Goal: Task Accomplishment & Management: Manage account settings

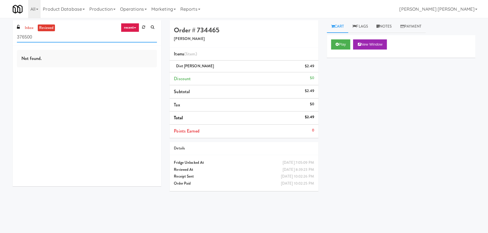
drag, startPoint x: 46, startPoint y: 41, endPoint x: -5, endPoint y: 42, distance: 51.0
click at [0, 42] on html "Okay Okay Select date: previous 2025-Sep next Su Mo Tu We Th Fr Sa 31 1 2 3 4 5…" at bounding box center [244, 116] width 488 height 233
paste input "2112 [US_STATE] - Pantry - Right"
type input "2112 [US_STATE] - Pantry - Right"
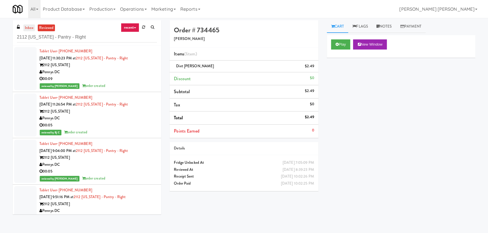
click at [30, 25] on link "inbox" at bounding box center [29, 28] width 12 height 7
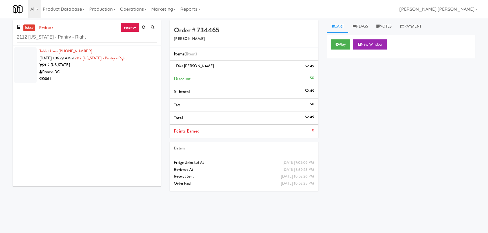
click at [134, 27] on icon at bounding box center [135, 27] width 2 height 1
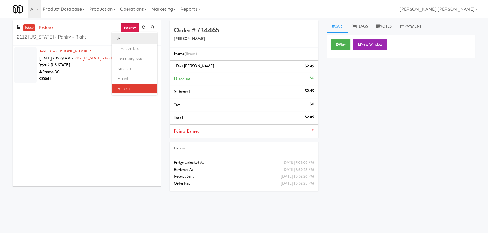
click at [129, 40] on link "all" at bounding box center [134, 39] width 45 height 10
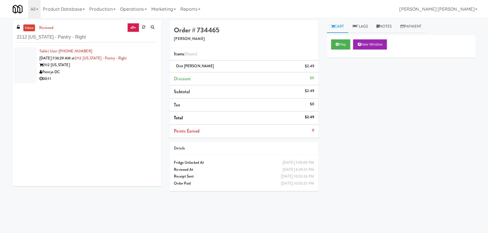
click at [87, 75] on div "00:11" at bounding box center [97, 78] width 117 height 7
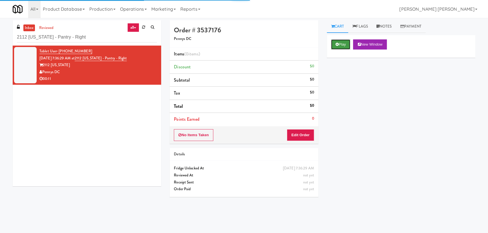
click at [340, 43] on button "Play" at bounding box center [340, 44] width 19 height 10
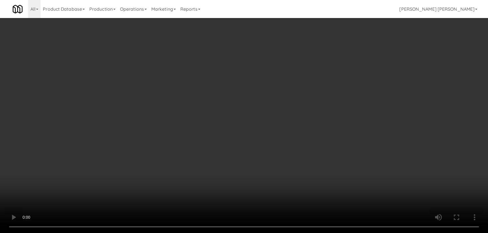
click at [367, 220] on video at bounding box center [244, 116] width 488 height 233
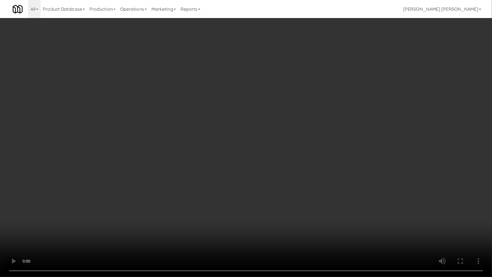
click at [424, 220] on video at bounding box center [246, 138] width 492 height 277
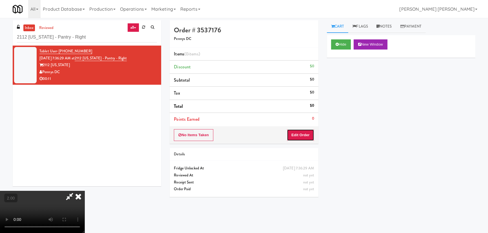
click at [303, 134] on button "Edit Order" at bounding box center [300, 135] width 27 height 12
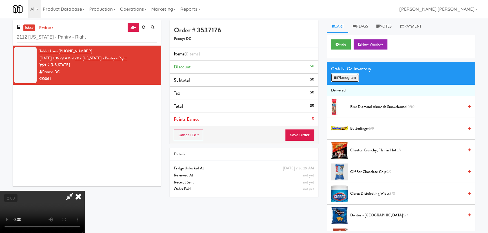
click at [343, 81] on button "Planogram" at bounding box center [345, 78] width 28 height 8
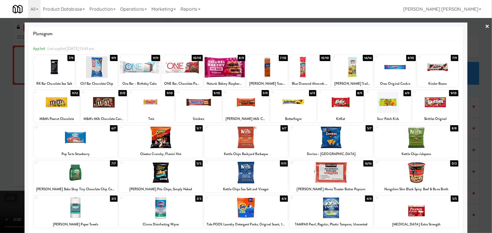
click at [139, 66] on div at bounding box center [139, 67] width 41 height 22
click at [163, 167] on div at bounding box center [161, 173] width 84 height 22
click at [485, 25] on link "×" at bounding box center [487, 26] width 5 height 17
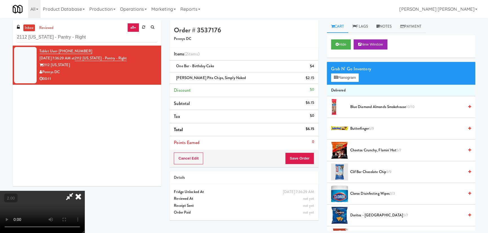
drag, startPoint x: 284, startPoint y: 72, endPoint x: 294, endPoint y: 148, distance: 77.5
click at [84, 191] on icon at bounding box center [78, 196] width 12 height 11
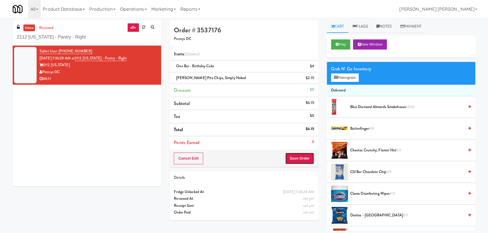
click at [298, 161] on button "Save Order" at bounding box center [299, 159] width 29 height 12
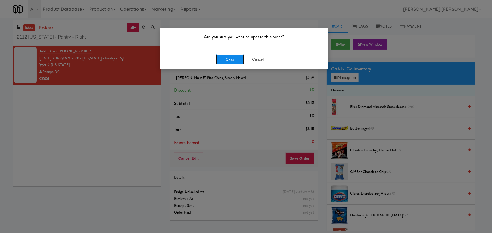
drag, startPoint x: 230, startPoint y: 58, endPoint x: 159, endPoint y: 1, distance: 91.2
click at [230, 57] on button "Okay" at bounding box center [230, 59] width 28 height 10
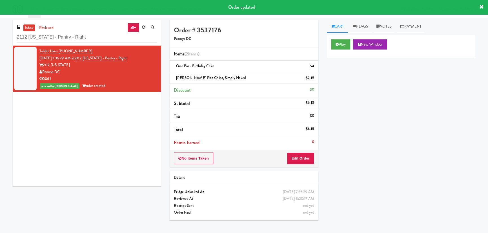
drag, startPoint x: 388, startPoint y: 28, endPoint x: 375, endPoint y: 67, distance: 41.8
click at [388, 28] on link "Notes" at bounding box center [384, 26] width 24 height 13
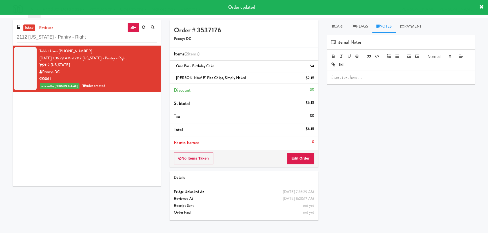
click at [372, 75] on p at bounding box center [400, 77] width 139 height 6
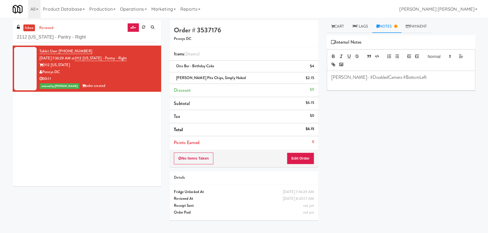
click at [332, 77] on p "erick- #DisabledCamera #BottomLeft" at bounding box center [400, 77] width 139 height 6
drag, startPoint x: 10, startPoint y: 42, endPoint x: 0, endPoint y: 41, distance: 9.3
click at [0, 41] on div "inbox reviewed all all unclear take inventory issue suspicious failed recent 21…" at bounding box center [244, 125] width 488 height 211
paste input "Bothwell-Accurate"
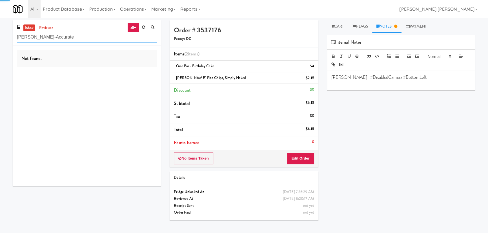
type input "Bothwell-Accurate"
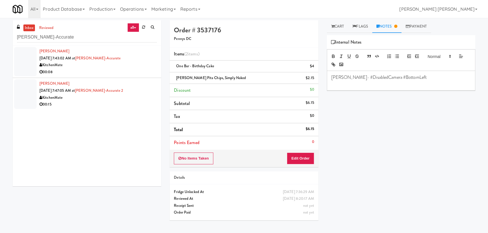
click at [131, 61] on div "Angel Gonzalez Sep 4, 2025 7:43:02 AM at Bothwell-Accurate KitchenMate 00:08" at bounding box center [97, 62] width 117 height 28
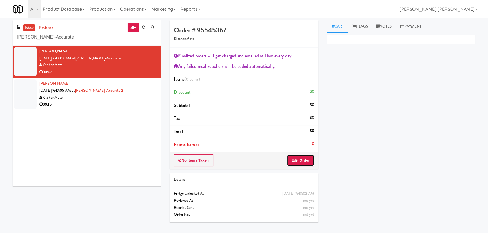
click at [308, 158] on button "Edit Order" at bounding box center [300, 161] width 27 height 12
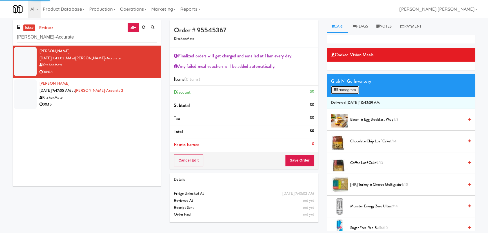
click at [344, 90] on button "Planogram" at bounding box center [345, 90] width 28 height 8
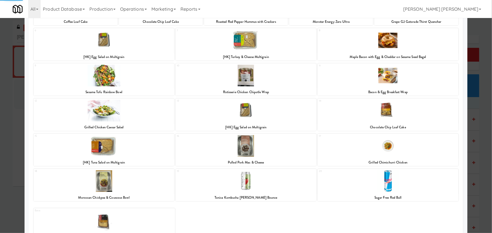
scroll to position [79, 0]
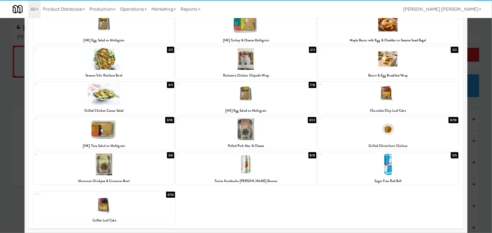
click at [378, 171] on div at bounding box center [387, 165] width 141 height 22
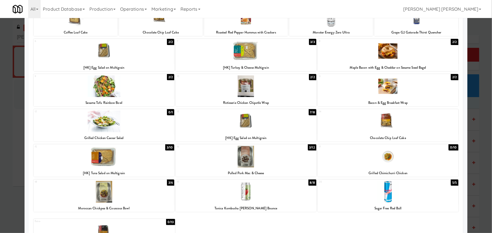
scroll to position [27, 0]
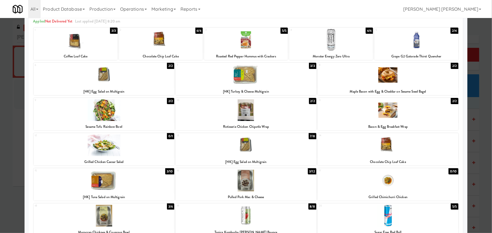
click at [250, 69] on div at bounding box center [245, 75] width 141 height 22
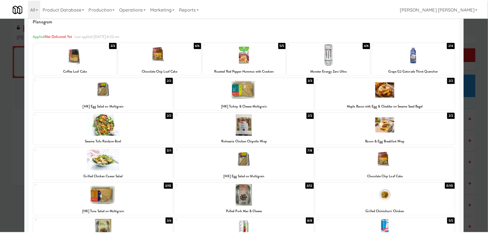
scroll to position [0, 0]
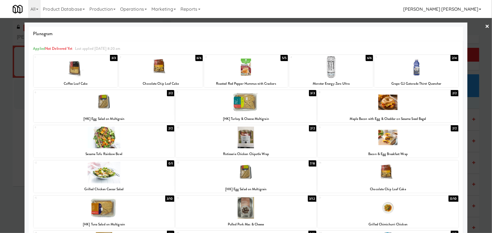
click at [485, 25] on link "×" at bounding box center [487, 26] width 5 height 17
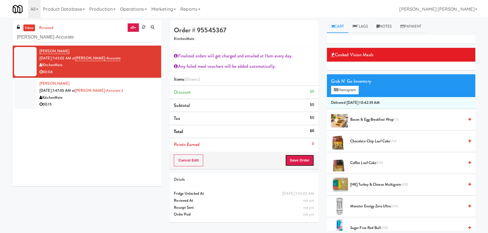
click at [297, 158] on button "Save Order" at bounding box center [299, 161] width 29 height 12
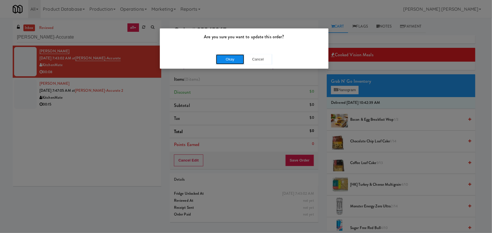
click at [237, 58] on button "Okay" at bounding box center [230, 59] width 28 height 10
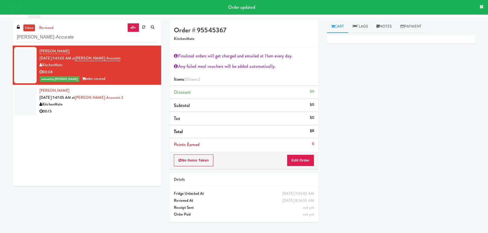
click at [143, 101] on div "KitchenMate" at bounding box center [97, 104] width 117 height 7
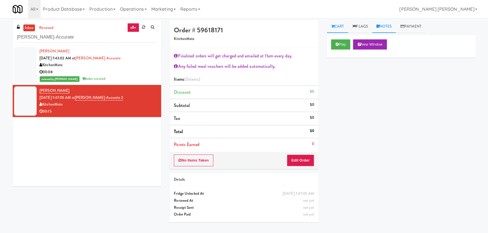
click at [390, 26] on link "Notes" at bounding box center [384, 26] width 24 height 13
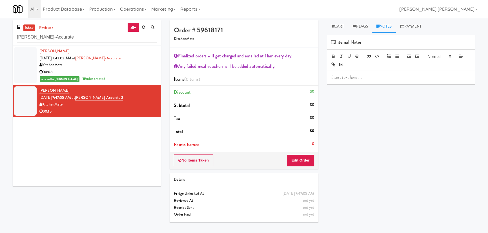
click at [344, 81] on div at bounding box center [401, 77] width 148 height 13
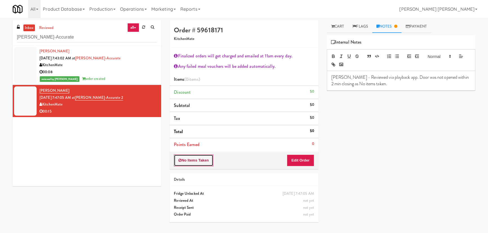
click at [202, 159] on button "No Items Taken" at bounding box center [193, 161] width 39 height 12
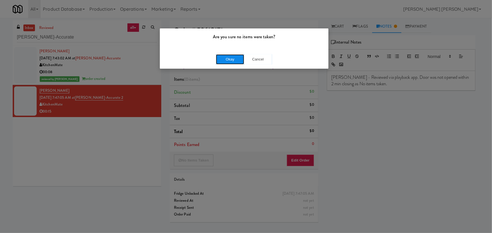
click at [228, 57] on button "Okay" at bounding box center [230, 59] width 28 height 10
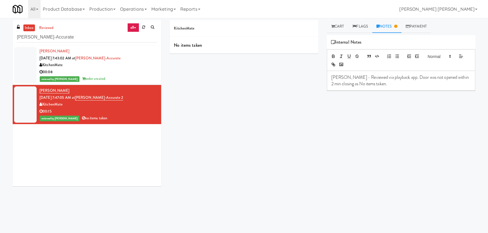
drag, startPoint x: 135, startPoint y: 67, endPoint x: 136, endPoint y: 57, distance: 10.2
click at [135, 67] on div "KitchenMate" at bounding box center [97, 65] width 117 height 7
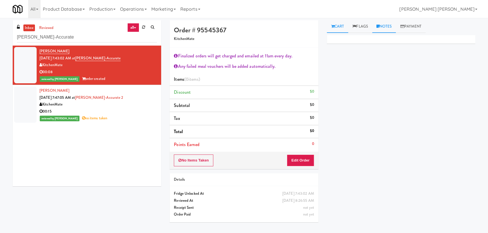
drag, startPoint x: 389, startPoint y: 29, endPoint x: 389, endPoint y: 32, distance: 3.4
click at [389, 29] on link "Notes" at bounding box center [384, 26] width 24 height 13
click at [372, 73] on div at bounding box center [401, 77] width 148 height 13
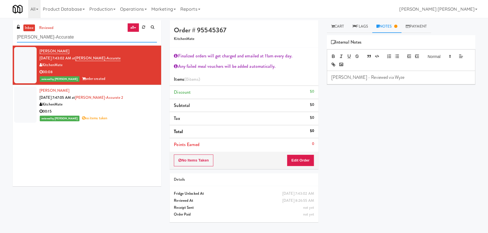
drag, startPoint x: 84, startPoint y: 35, endPoint x: -21, endPoint y: 36, distance: 105.9
click at [0, 36] on html "Are you sure no items were taken? Okay Cancel Okay Are you sure no items were t…" at bounding box center [244, 116] width 488 height 233
paste input "JVT drink (energy)"
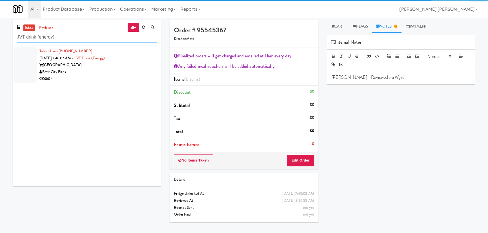
type input "JVT drink (energy)"
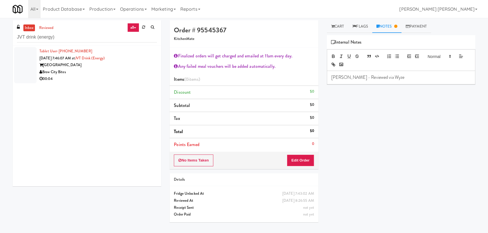
click at [124, 78] on div "00:04" at bounding box center [97, 78] width 117 height 7
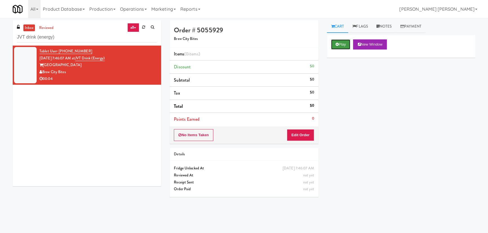
click at [338, 45] on button "Play" at bounding box center [340, 44] width 19 height 10
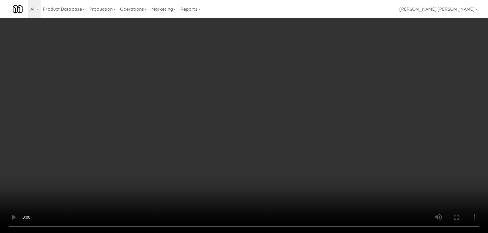
click at [282, 233] on video at bounding box center [244, 116] width 488 height 233
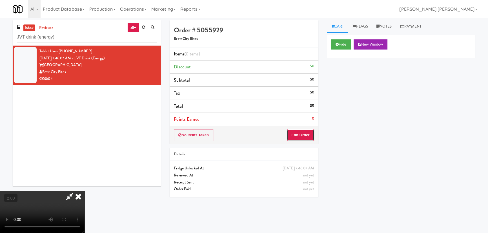
click at [310, 134] on button "Edit Order" at bounding box center [300, 135] width 27 height 12
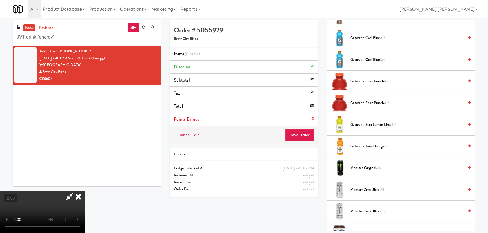
scroll to position [307, 0]
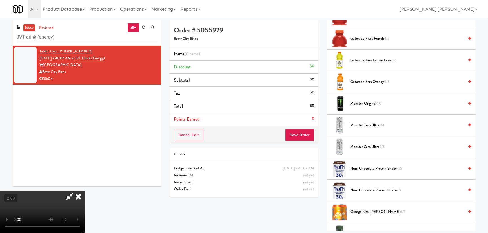
click at [363, 145] on span "Monster Zero Ultra 2/5" at bounding box center [407, 147] width 114 height 7
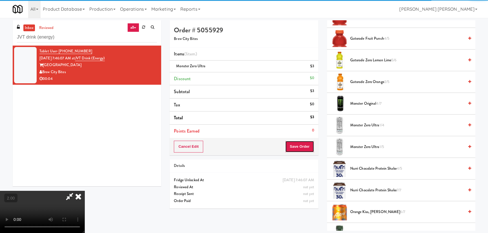
click at [309, 143] on button "Save Order" at bounding box center [299, 147] width 29 height 12
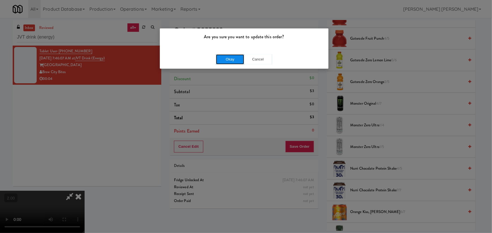
click at [231, 64] on button "Okay" at bounding box center [230, 59] width 28 height 10
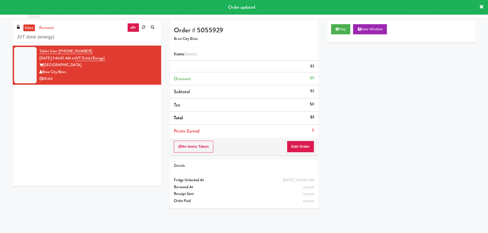
scroll to position [0, 0]
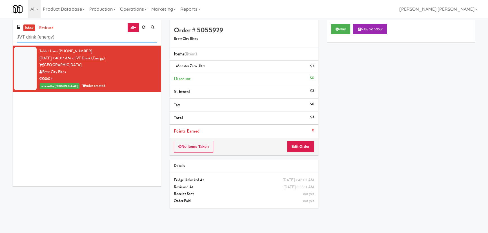
drag, startPoint x: 76, startPoint y: 37, endPoint x: 10, endPoint y: 35, distance: 66.5
click at [10, 35] on div "inbox reviewed all all unclear take inventory issue suspicious failed recent JV…" at bounding box center [86, 105] width 157 height 170
paste input "Ontario Medical Association"
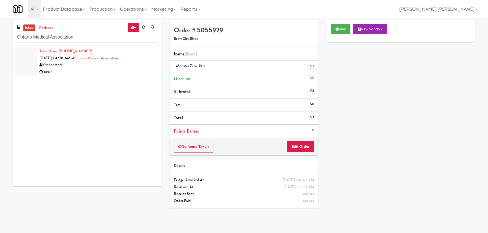
click at [118, 71] on div "00:03" at bounding box center [97, 72] width 117 height 7
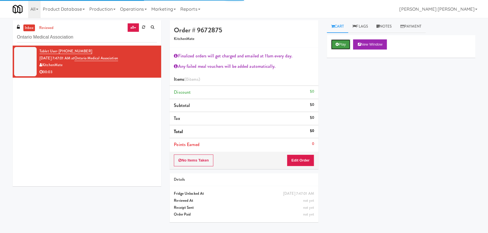
click at [343, 46] on button "Play" at bounding box center [340, 44] width 19 height 10
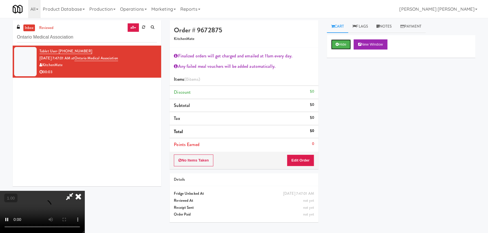
scroll to position [110, 0]
click at [84, 191] on video at bounding box center [42, 212] width 84 height 42
click at [304, 160] on button "Edit Order" at bounding box center [300, 161] width 27 height 12
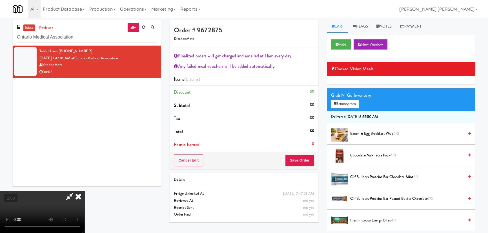
click at [365, 131] on span "Bacon & Egg Breakfast Wrap 2/2" at bounding box center [407, 133] width 114 height 7
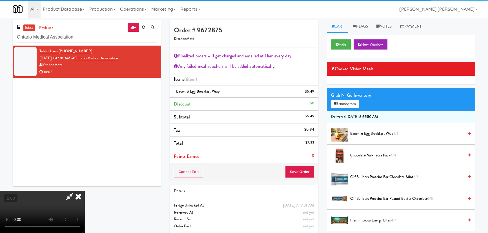
scroll to position [0, 0]
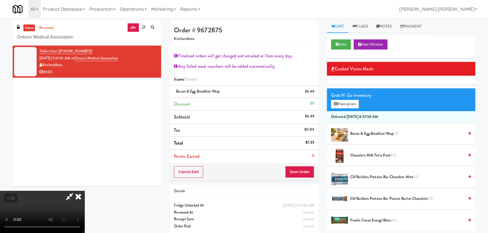
click at [84, 191] on icon at bounding box center [78, 196] width 12 height 11
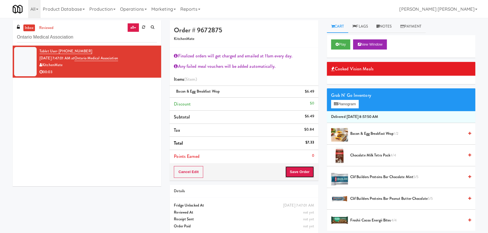
click at [290, 174] on button "Save Order" at bounding box center [299, 172] width 29 height 12
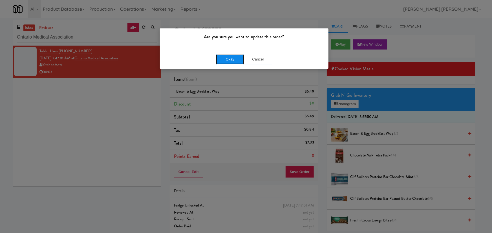
click at [233, 62] on button "Okay" at bounding box center [230, 59] width 28 height 10
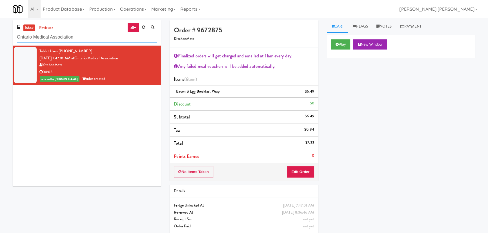
drag, startPoint x: 80, startPoint y: 38, endPoint x: 12, endPoint y: 33, distance: 68.6
click at [12, 34] on div "inbox reviewed all all unclear take inventory issue suspicious failed recent On…" at bounding box center [86, 105] width 157 height 170
paste input "500 West Trade - Combo"
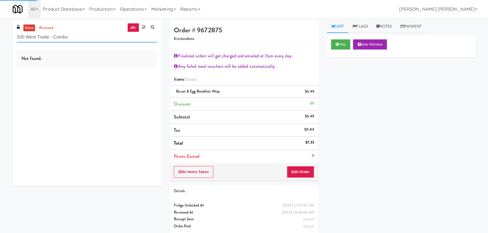
type input "500 West Trade - Combo"
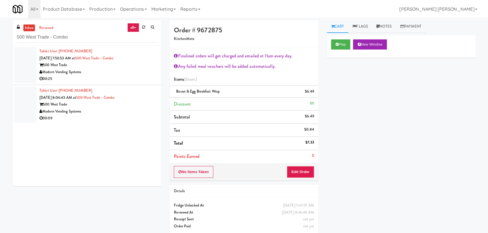
click at [139, 76] on div "00:25" at bounding box center [97, 78] width 117 height 7
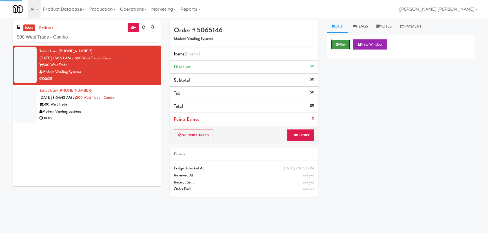
click at [343, 43] on button "Play" at bounding box center [340, 44] width 19 height 10
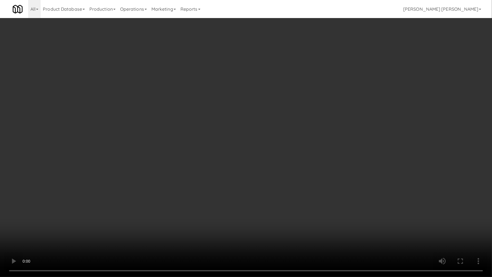
click at [279, 233] on video at bounding box center [246, 138] width 492 height 277
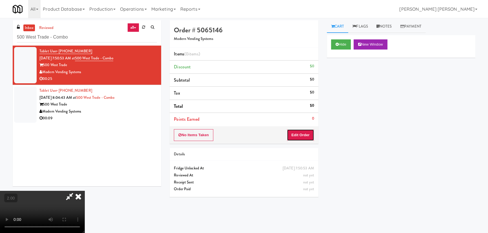
click at [297, 136] on button "Edit Order" at bounding box center [300, 135] width 27 height 12
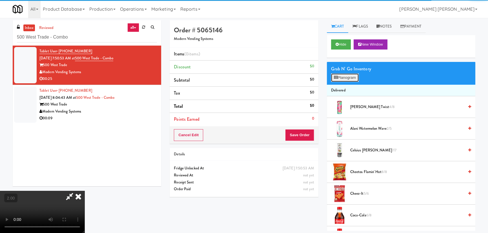
click at [346, 78] on button "Planogram" at bounding box center [345, 78] width 28 height 8
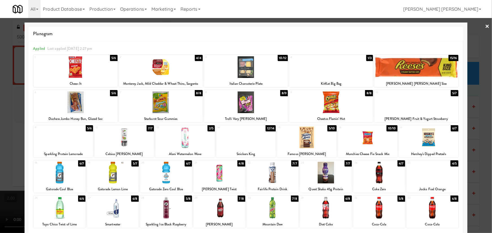
click at [115, 214] on div at bounding box center [113, 208] width 52 height 22
click at [485, 26] on link "×" at bounding box center [487, 26] width 5 height 17
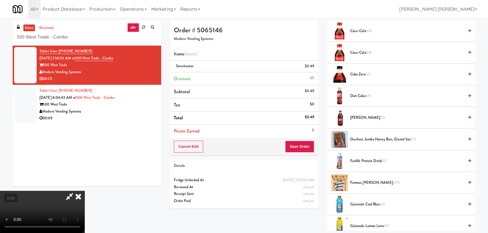
scroll to position [230, 0]
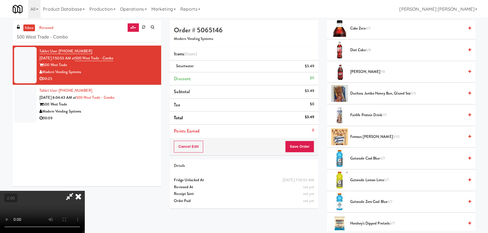
click at [365, 135] on span "Famous Amos Cookies 5/10" at bounding box center [407, 137] width 114 height 7
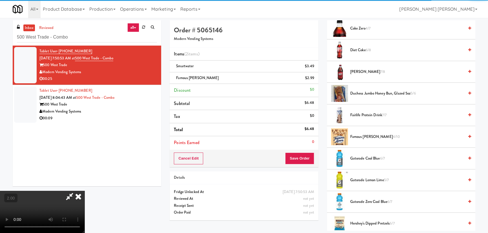
click at [84, 191] on icon at bounding box center [78, 196] width 12 height 11
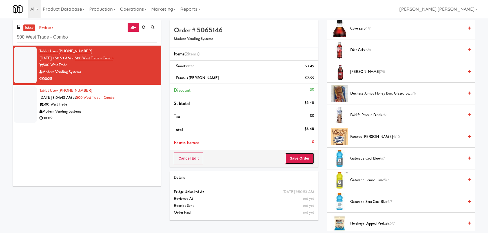
click at [298, 161] on button "Save Order" at bounding box center [299, 159] width 29 height 12
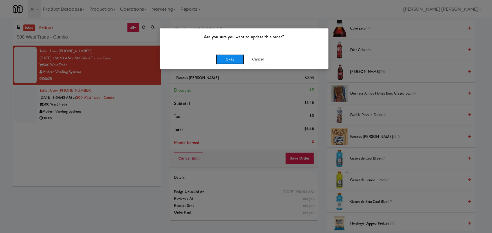
click at [227, 60] on button "Okay" at bounding box center [230, 59] width 28 height 10
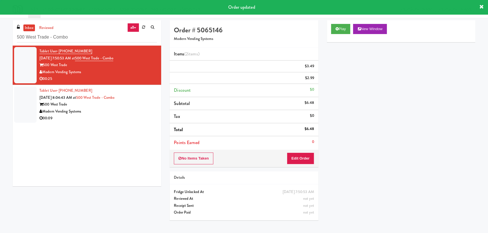
scroll to position [15, 0]
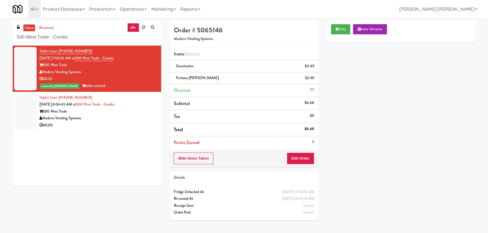
click at [146, 112] on div "500 West Trade" at bounding box center [97, 111] width 117 height 7
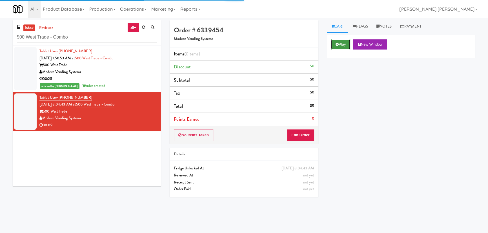
click at [343, 45] on button "Play" at bounding box center [340, 44] width 19 height 10
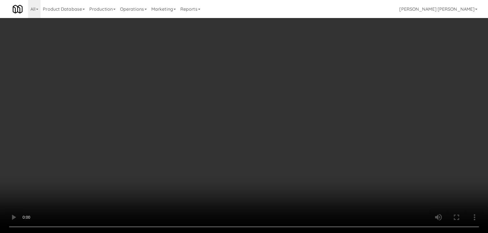
click at [286, 233] on video at bounding box center [244, 116] width 488 height 233
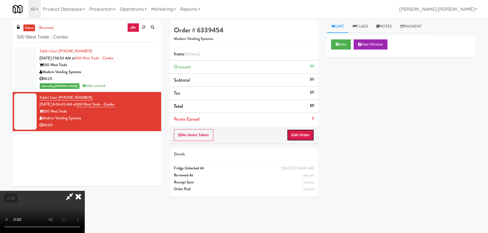
click at [305, 137] on button "Edit Order" at bounding box center [300, 135] width 27 height 12
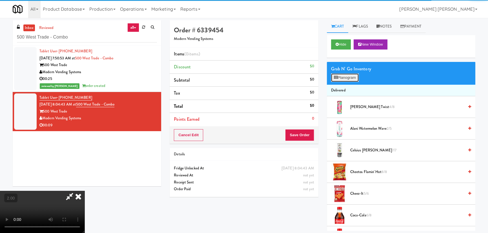
click at [349, 76] on button "Planogram" at bounding box center [345, 78] width 28 height 8
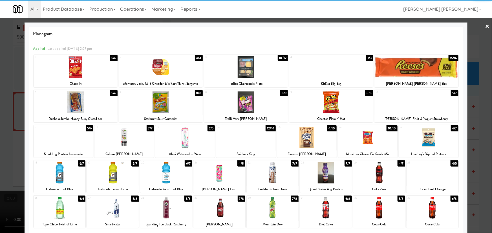
click at [248, 64] on div at bounding box center [246, 67] width 84 height 22
click at [333, 103] on div at bounding box center [331, 103] width 84 height 22
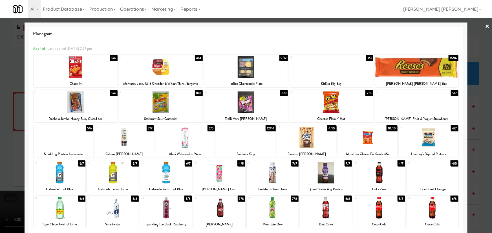
click at [485, 25] on link "×" at bounding box center [487, 26] width 5 height 17
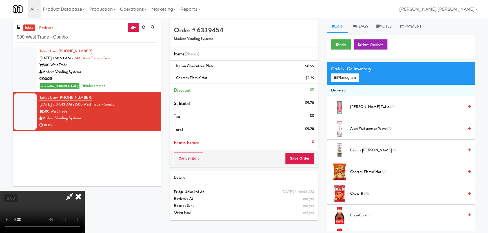
drag, startPoint x: 288, startPoint y: 76, endPoint x: 283, endPoint y: 134, distance: 58.2
click at [84, 191] on icon at bounding box center [78, 196] width 12 height 11
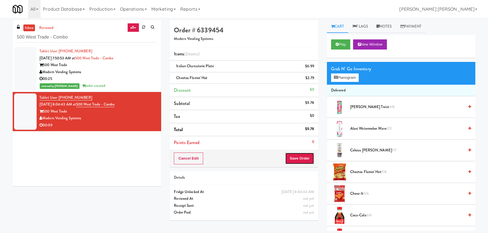
click at [296, 161] on button "Save Order" at bounding box center [299, 159] width 29 height 12
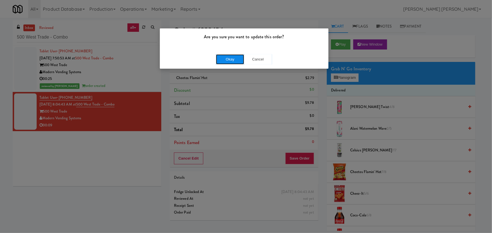
click at [236, 61] on button "Okay" at bounding box center [230, 59] width 28 height 10
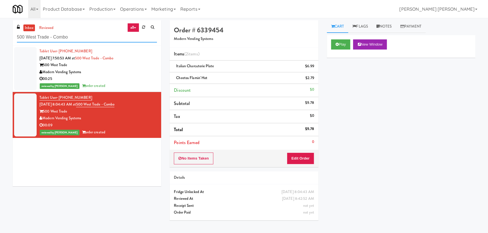
drag, startPoint x: 77, startPoint y: 35, endPoint x: -94, endPoint y: 37, distance: 171.5
click at [0, 37] on html "Are you sure you want to update this order? Okay Cancel Okay Are you sure you w…" at bounding box center [244, 116] width 488 height 233
paste input "Phase I - Ambient Pantry"
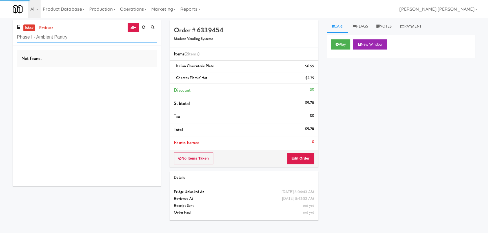
type input "Phase I - Ambient Pantry"
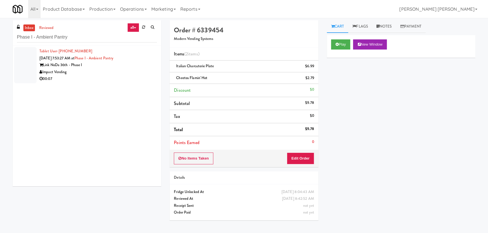
click at [107, 71] on div "Impact Vending" at bounding box center [97, 72] width 117 height 7
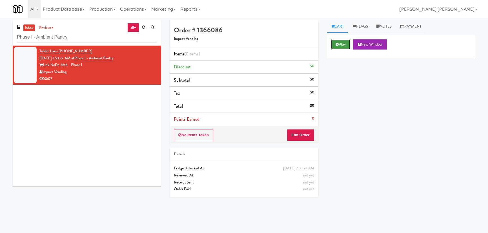
click at [341, 44] on button "Play" at bounding box center [340, 44] width 19 height 10
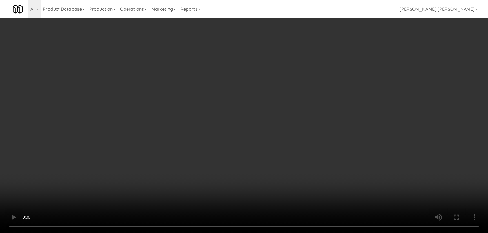
click at [282, 233] on video at bounding box center [244, 116] width 488 height 233
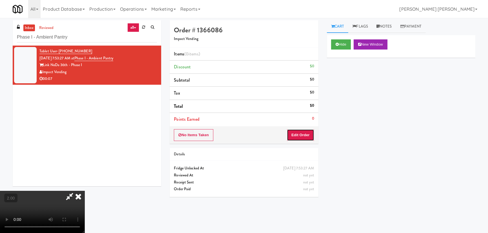
drag, startPoint x: 301, startPoint y: 140, endPoint x: 323, endPoint y: 133, distance: 22.9
click at [301, 140] on button "Edit Order" at bounding box center [300, 135] width 27 height 12
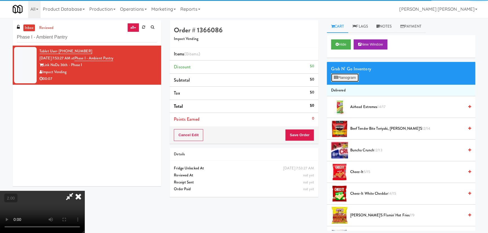
click at [353, 77] on button "Planogram" at bounding box center [345, 78] width 28 height 8
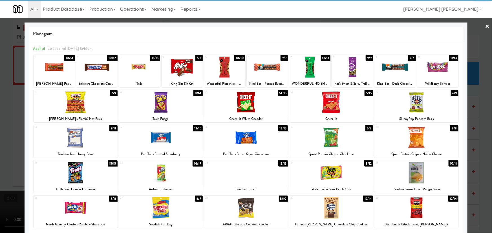
click at [397, 65] on div at bounding box center [394, 67] width 41 height 22
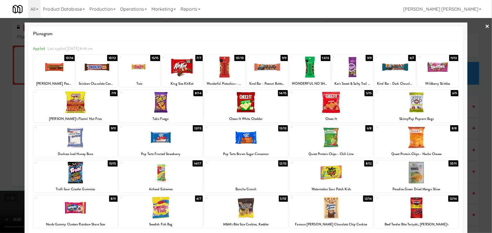
click at [485, 26] on link "×" at bounding box center [487, 26] width 5 height 17
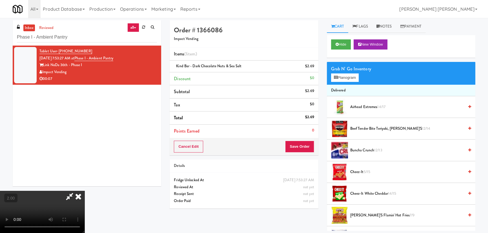
click at [84, 191] on icon at bounding box center [78, 196] width 12 height 11
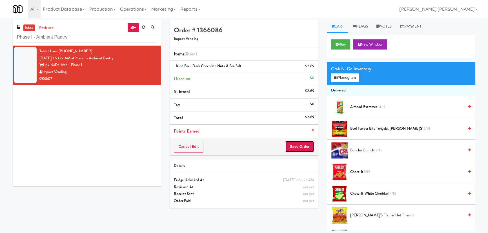
click at [301, 148] on button "Save Order" at bounding box center [299, 147] width 29 height 12
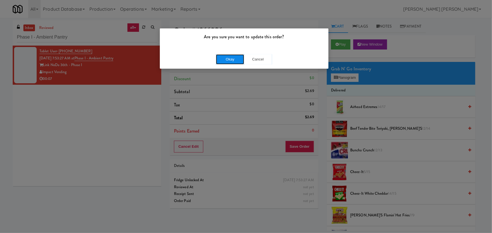
click at [239, 58] on button "Okay" at bounding box center [230, 59] width 28 height 10
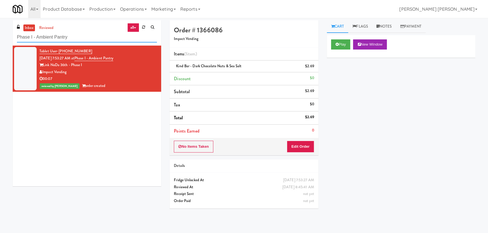
drag, startPoint x: 74, startPoint y: 36, endPoint x: -14, endPoint y: 35, distance: 87.9
click at [0, 35] on html "Are you sure you want to update this order? Okay Cancel Okay Are you sure you w…" at bounding box center [244, 116] width 488 height 233
paste input "CrossFit Anaheim - Cooler"
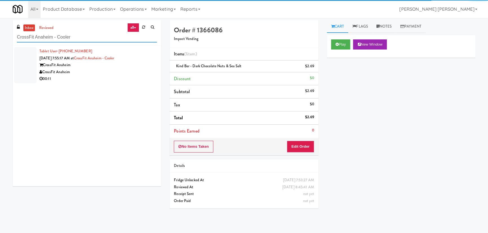
type input "CrossFit Anaheim - Cooler"
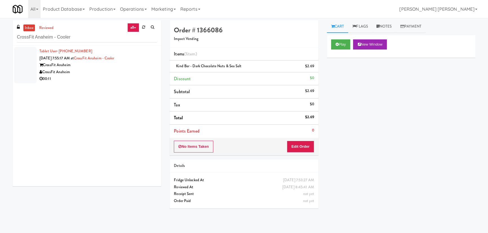
click at [121, 70] on div "CrossFit Anaheim" at bounding box center [97, 72] width 117 height 7
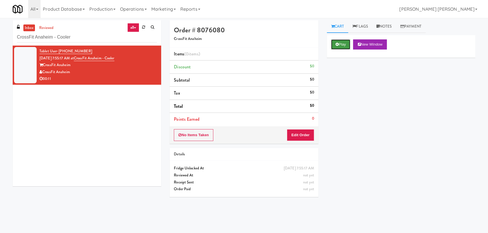
click at [337, 41] on button "Play" at bounding box center [340, 44] width 19 height 10
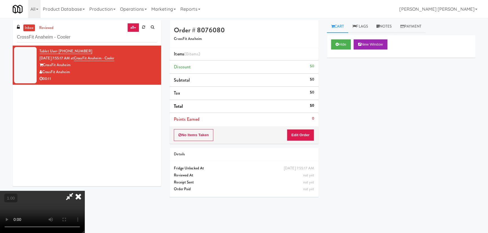
click at [84, 233] on video at bounding box center [42, 212] width 84 height 42
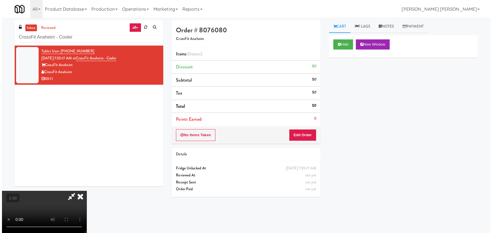
scroll to position [12, 0]
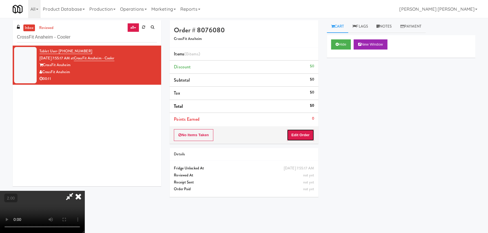
click at [305, 135] on button "Edit Order" at bounding box center [300, 135] width 27 height 12
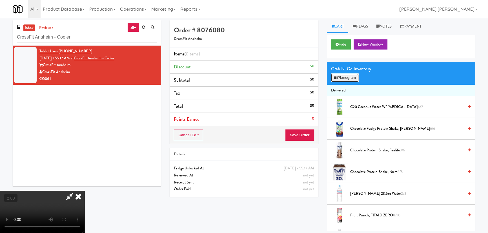
click at [341, 74] on button "Planogram" at bounding box center [345, 78] width 28 height 8
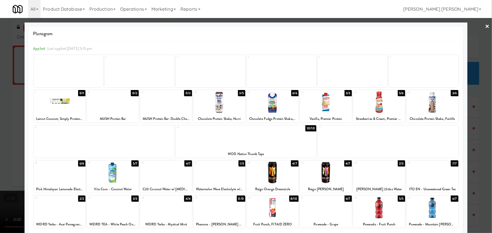
click at [485, 28] on link "×" at bounding box center [487, 26] width 5 height 17
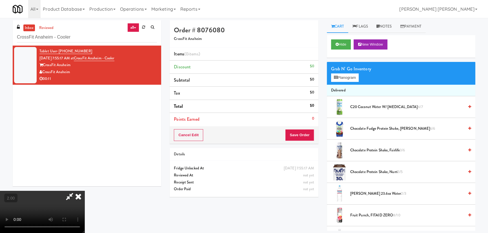
click at [84, 191] on video at bounding box center [42, 212] width 84 height 42
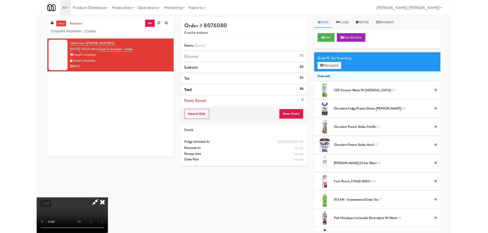
scroll to position [12, 0]
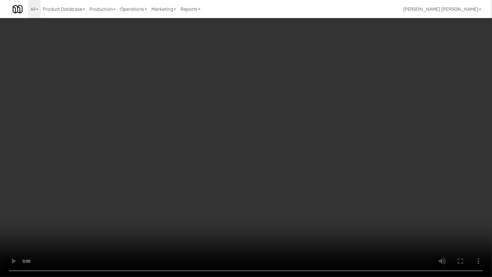
click at [74, 194] on video at bounding box center [246, 138] width 492 height 277
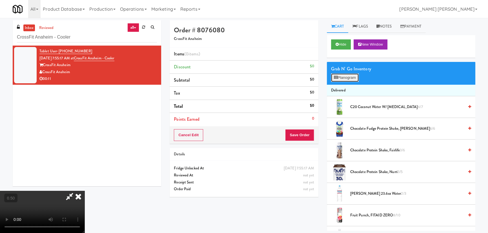
click at [343, 78] on button "Planogram" at bounding box center [345, 78] width 28 height 8
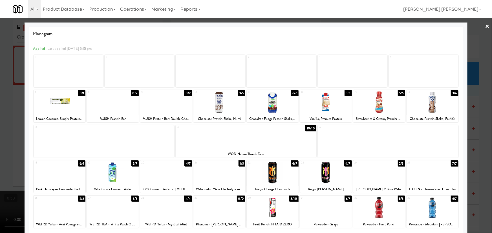
click at [324, 173] on div at bounding box center [326, 173] width 52 height 22
click at [485, 25] on link "×" at bounding box center [487, 26] width 5 height 17
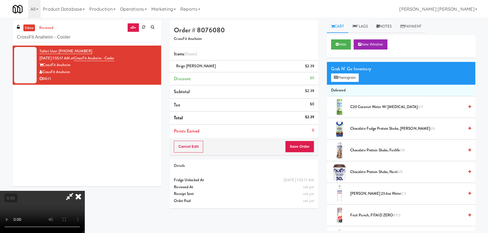
click at [84, 191] on icon at bounding box center [78, 196] width 12 height 11
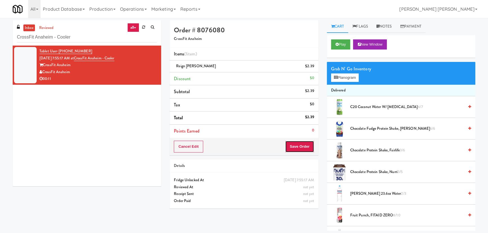
click at [304, 146] on button "Save Order" at bounding box center [299, 147] width 29 height 12
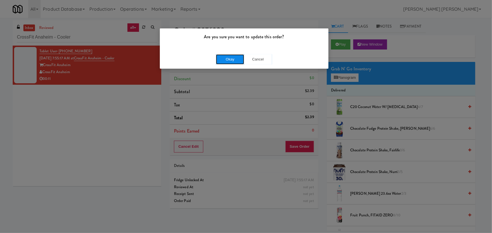
click at [220, 56] on button "Okay" at bounding box center [230, 59] width 28 height 10
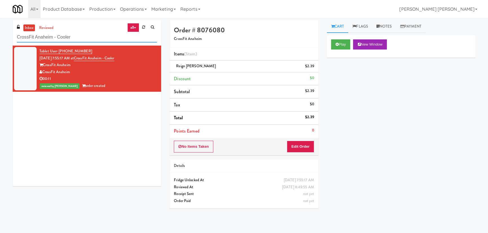
drag, startPoint x: 96, startPoint y: 37, endPoint x: -31, endPoint y: 40, distance: 127.4
click at [0, 40] on html "Are you sure you want to update this order? Okay Cancel Okay Are you sure you w…" at bounding box center [244, 116] width 488 height 233
paste input "1000 S Clark - Left - Fridge"
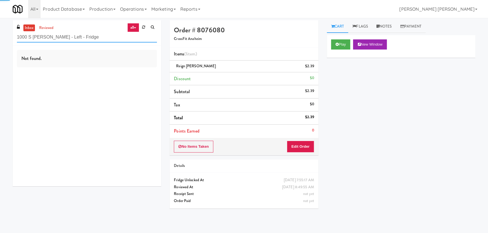
type input "1000 S Clark - Left - Fridge"
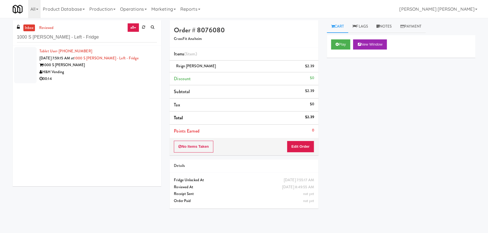
click at [118, 79] on div "00:14" at bounding box center [97, 78] width 117 height 7
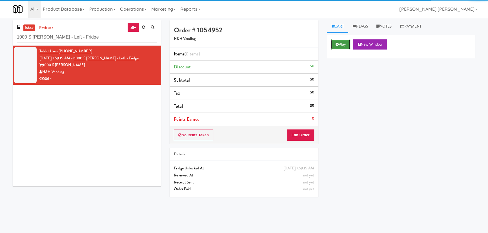
click at [348, 45] on button "Play" at bounding box center [340, 44] width 19 height 10
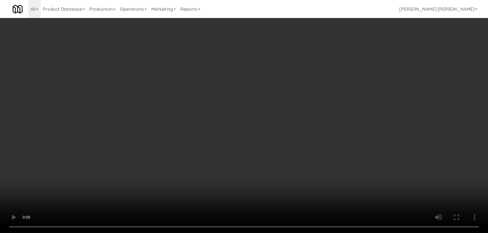
click at [299, 233] on video at bounding box center [244, 116] width 488 height 233
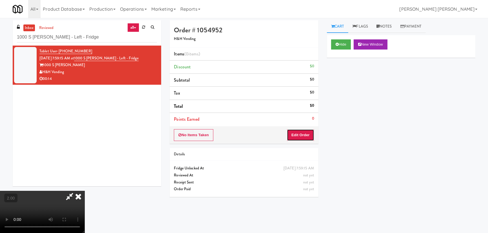
click at [300, 132] on button "Edit Order" at bounding box center [300, 135] width 27 height 12
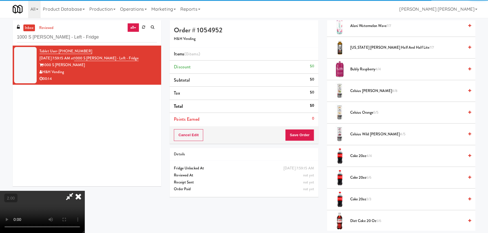
scroll to position [128, 0]
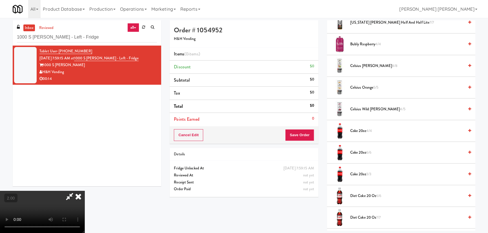
click at [360, 172] on span "Coke 20oz 3/3" at bounding box center [407, 174] width 114 height 7
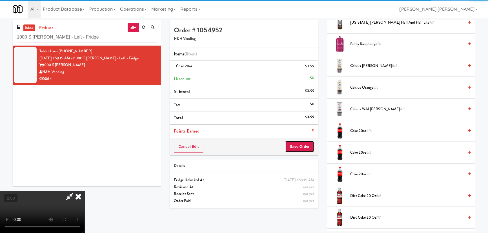
click at [304, 145] on button "Save Order" at bounding box center [299, 147] width 29 height 12
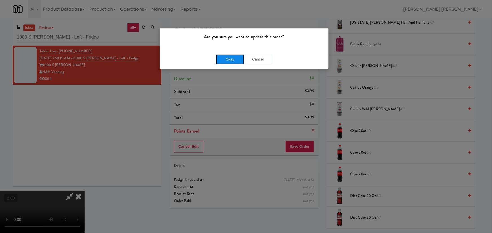
click at [235, 59] on button "Okay" at bounding box center [230, 59] width 28 height 10
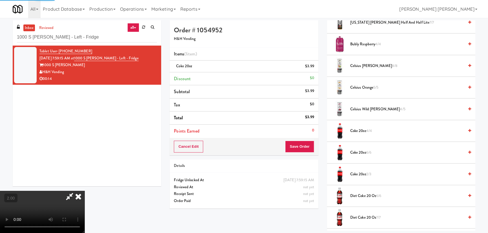
scroll to position [15, 0]
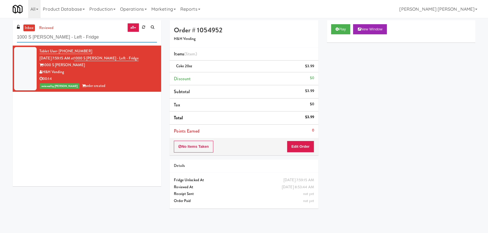
drag, startPoint x: 76, startPoint y: 34, endPoint x: 0, endPoint y: 42, distance: 76.1
click at [0, 42] on div "inbox reviewed all all unclear take inventory issue suspicious failed recent 10…" at bounding box center [244, 125] width 488 height 211
paste input "640 N Wells"
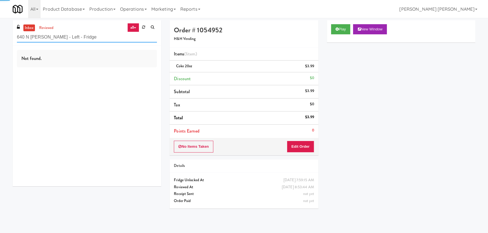
type input "640 N Wells - Left - Fridge"
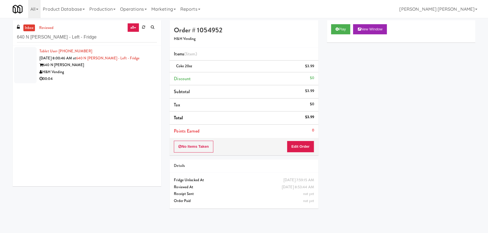
click at [127, 70] on div "H&H Vending" at bounding box center [97, 72] width 117 height 7
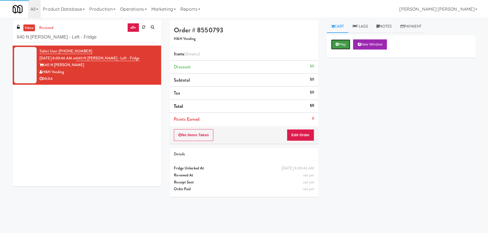
click at [347, 42] on button "Play" at bounding box center [340, 44] width 19 height 10
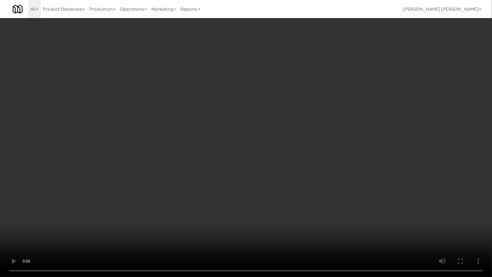
click at [275, 233] on video at bounding box center [246, 138] width 492 height 277
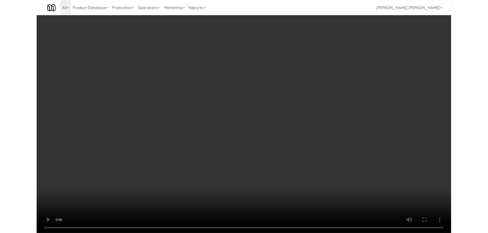
scroll to position [12, 0]
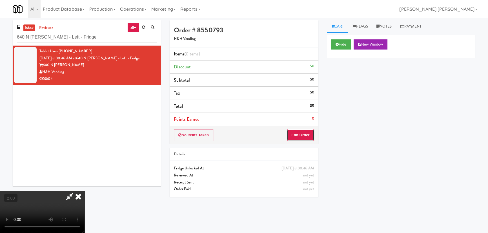
click at [312, 138] on button "Edit Order" at bounding box center [300, 135] width 27 height 12
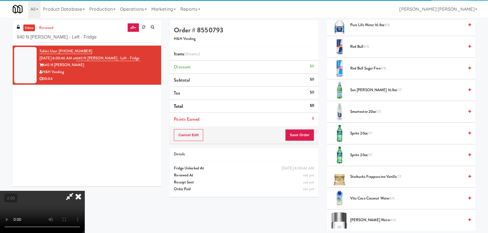
scroll to position [742, 0]
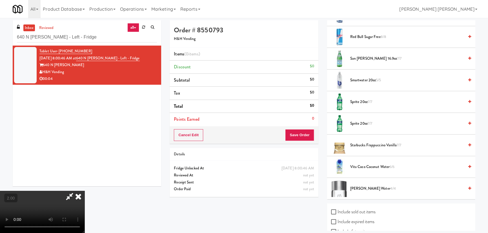
drag, startPoint x: 359, startPoint y: 187, endPoint x: 324, endPoint y: 161, distance: 43.7
click at [358, 187] on span "Voss Water 4/4" at bounding box center [407, 188] width 114 height 7
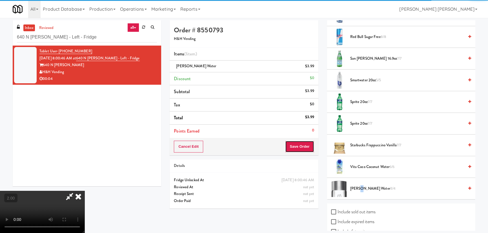
click at [302, 143] on button "Save Order" at bounding box center [299, 147] width 29 height 12
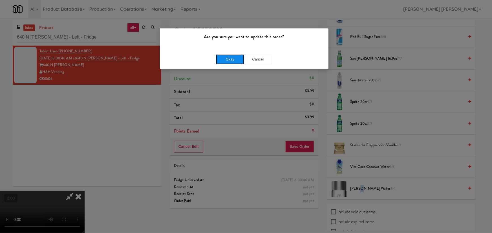
click at [233, 56] on button "Okay" at bounding box center [230, 59] width 28 height 10
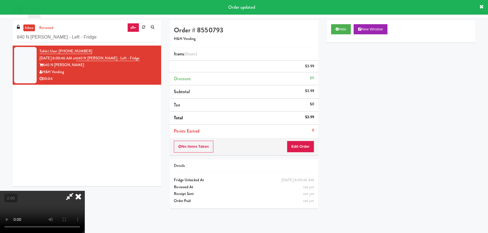
scroll to position [0, 0]
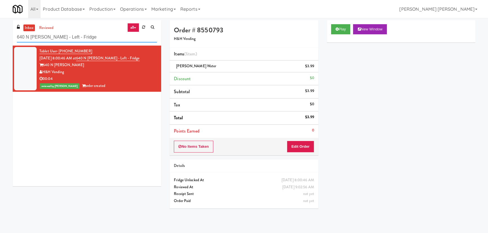
drag, startPoint x: 79, startPoint y: 35, endPoint x: -35, endPoint y: 40, distance: 114.5
click at [0, 40] on html "Are you sure you want to update this order? Okay Cancel Okay Are you sure you w…" at bounding box center [244, 116] width 488 height 233
paste input "The Kiley - Fridge - Right"
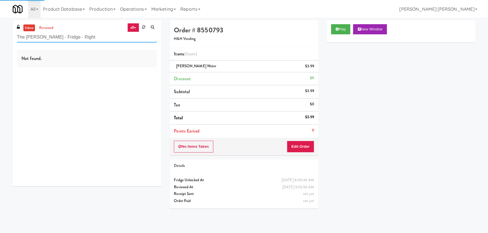
type input "The Kiley - Fridge - Right"
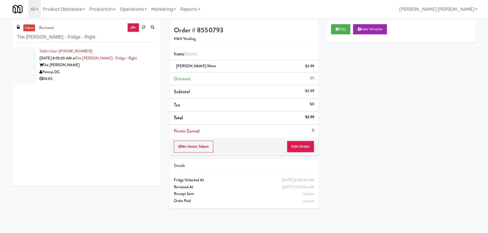
click at [107, 73] on div "Pennys DC" at bounding box center [97, 72] width 117 height 7
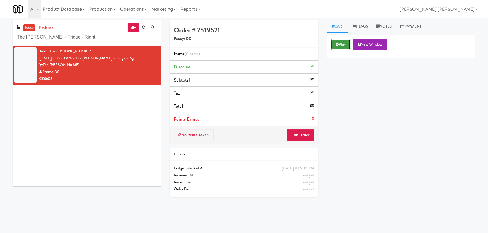
click at [340, 44] on button "Play" at bounding box center [340, 44] width 19 height 10
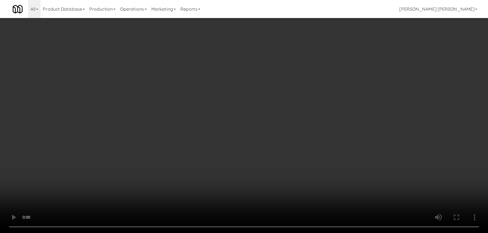
drag, startPoint x: 270, startPoint y: 248, endPoint x: 415, endPoint y: 217, distance: 148.4
click at [295, 233] on video at bounding box center [244, 116] width 488 height 233
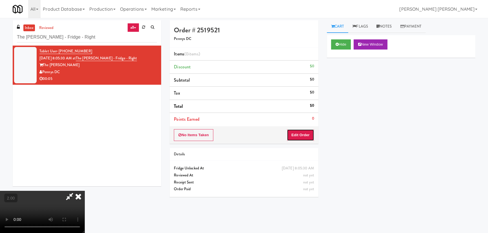
click at [307, 133] on button "Edit Order" at bounding box center [300, 135] width 27 height 12
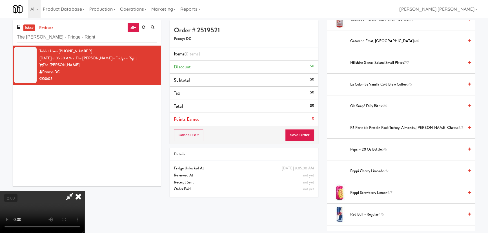
scroll to position [410, 0]
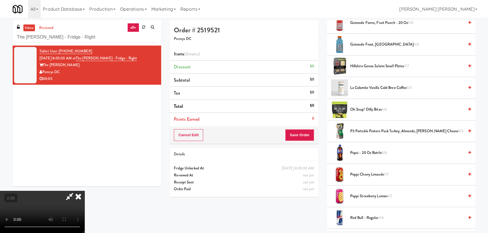
click at [366, 151] on span "Pepsi - 20 oz bottle 5/6" at bounding box center [407, 153] width 114 height 7
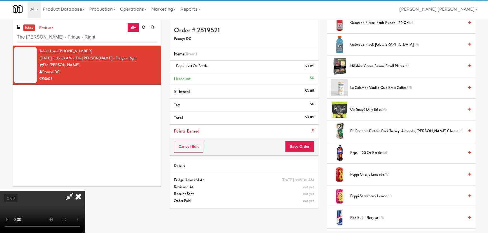
click at [84, 191] on icon at bounding box center [78, 196] width 12 height 11
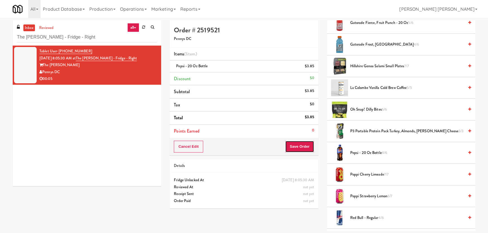
click at [303, 148] on button "Save Order" at bounding box center [299, 147] width 29 height 12
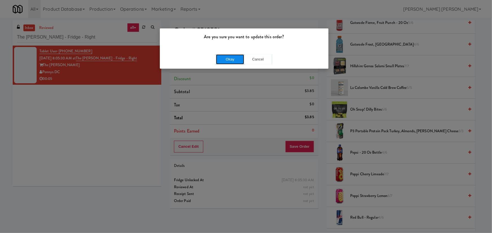
click at [228, 54] on button "Okay" at bounding box center [230, 59] width 28 height 10
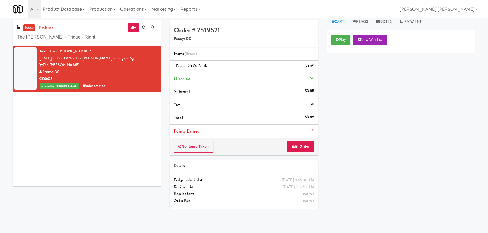
scroll to position [0, 0]
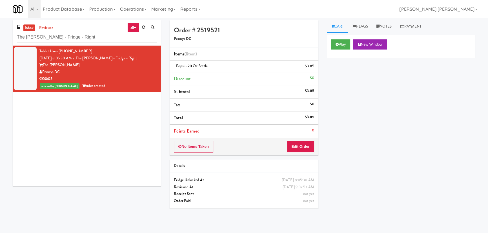
drag, startPoint x: 395, startPoint y: 21, endPoint x: 392, endPoint y: 37, distance: 15.5
click at [395, 21] on link "Notes" at bounding box center [384, 26] width 24 height 13
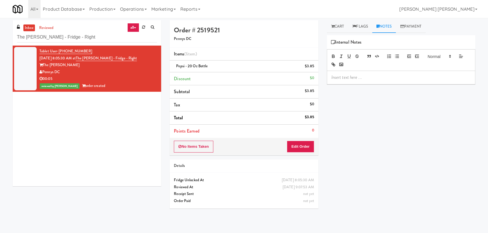
click at [374, 79] on p at bounding box center [400, 77] width 139 height 6
drag, startPoint x: 380, startPoint y: 78, endPoint x: 425, endPoint y: 78, distance: 44.8
click at [425, 78] on p "Erick - #DisabledCamera #BottomLeft" at bounding box center [400, 77] width 139 height 6
drag, startPoint x: 70, startPoint y: 39, endPoint x: -41, endPoint y: 36, distance: 111.3
click at [0, 36] on html "Are you sure you want to update this order? Okay Cancel Okay Are you sure you w…" at bounding box center [244, 116] width 488 height 233
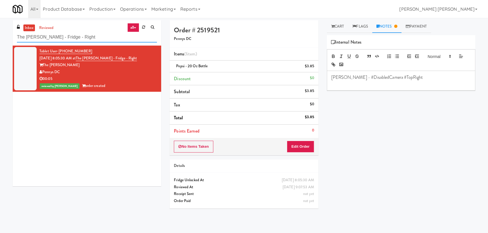
paste input "Rock Solid Reboot (Left)"
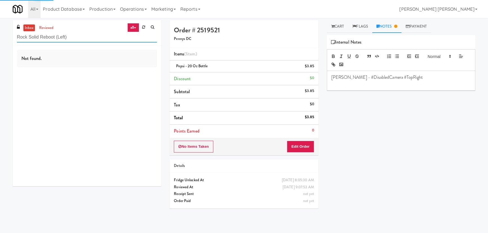
type input "Rock Solid Reboot (Left)"
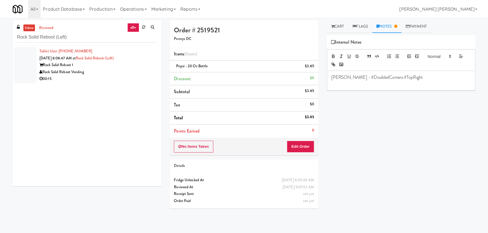
click at [121, 70] on div "Rock Solid Reboot Vending" at bounding box center [97, 72] width 117 height 7
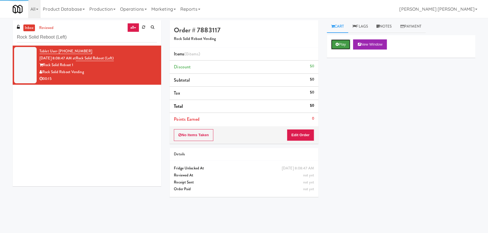
click at [340, 42] on button "Play" at bounding box center [340, 44] width 19 height 10
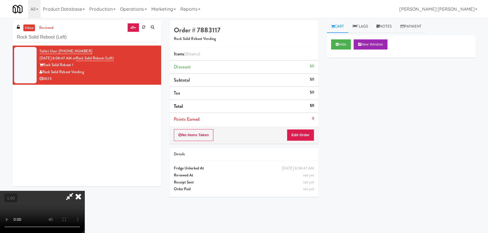
scroll to position [90, 0]
click at [343, 45] on button "Hide" at bounding box center [341, 44] width 20 height 10
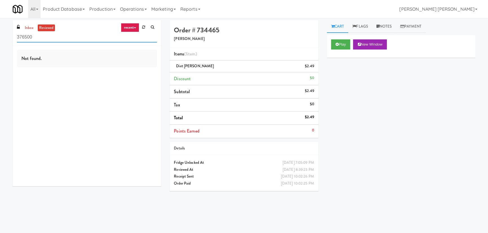
drag, startPoint x: 44, startPoint y: 38, endPoint x: 7, endPoint y: 42, distance: 37.1
click at [7, 42] on div "inbox reviewed recent all unclear take inventory issue suspicious failed recent…" at bounding box center [244, 125] width 488 height 211
paste input "[PERSON_NAME][GEOGRAPHIC_DATA] - [GEOGRAPHIC_DATA]"
drag, startPoint x: 53, startPoint y: 37, endPoint x: 167, endPoint y: 46, distance: 114.1
click at [167, 46] on div "inbox reviewed recent all unclear take inventory issue suspicious failed recent…" at bounding box center [243, 125] width 471 height 211
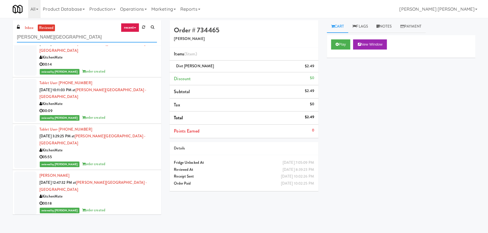
scroll to position [307, 0]
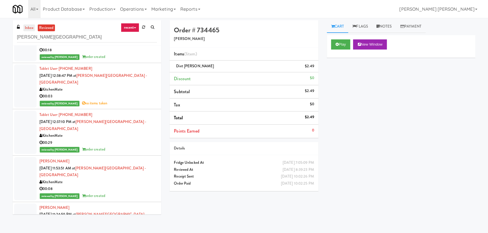
click at [28, 28] on link "inbox" at bounding box center [29, 28] width 12 height 7
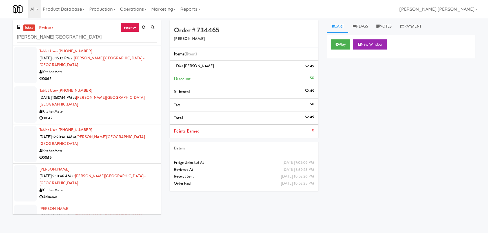
scroll to position [123, 0]
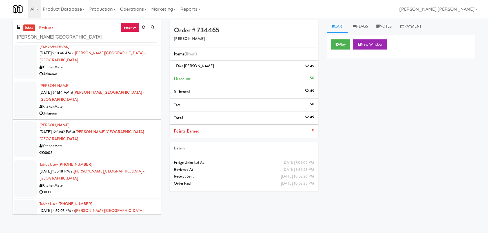
click at [126, 150] on div "00:03" at bounding box center [97, 153] width 117 height 7
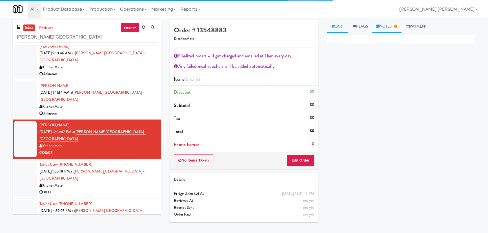
click at [392, 25] on link "Notes" at bounding box center [386, 26] width 29 height 13
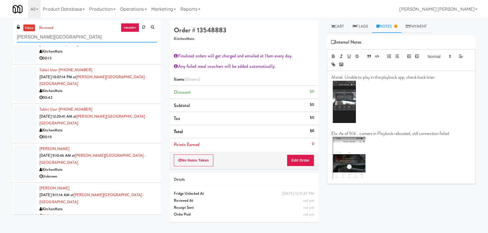
drag, startPoint x: 54, startPoint y: 37, endPoint x: 2, endPoint y: 34, distance: 51.9
click at [0, 39] on div "inbox reviewed recent all unclear take inventory issue suspicious failed recent…" at bounding box center [244, 125] width 488 height 211
paste input "RAW Training - Fridge"
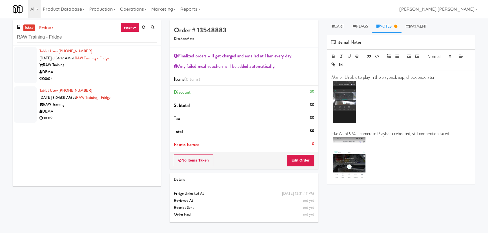
click at [96, 73] on div "DBMA" at bounding box center [97, 72] width 117 height 7
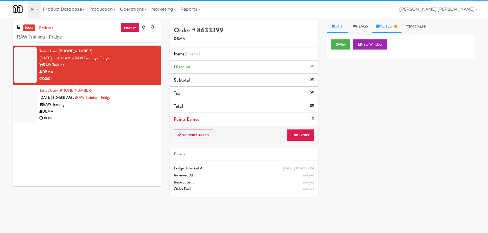
click at [386, 25] on link "Notes" at bounding box center [386, 26] width 29 height 13
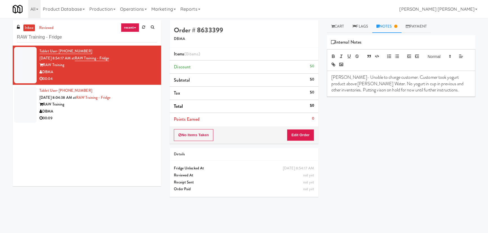
click at [83, 108] on div "DBMA" at bounding box center [97, 111] width 117 height 7
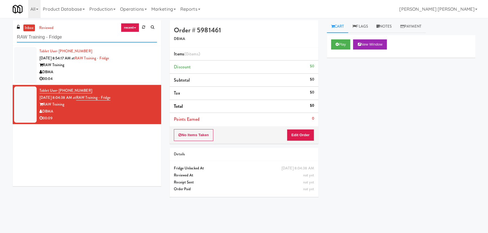
drag, startPoint x: 63, startPoint y: 37, endPoint x: 14, endPoint y: 27, distance: 50.0
click at [6, 37] on div "inbox reviewed recent all unclear take inventory issue suspicious failed recent…" at bounding box center [244, 125] width 488 height 211
paste input "6Fit - Cooler"
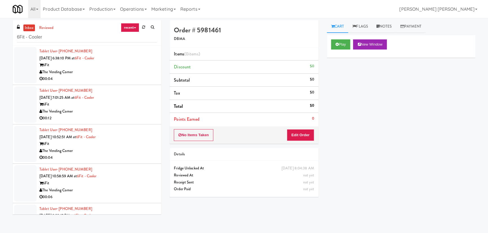
click at [104, 104] on div "6Fit" at bounding box center [97, 104] width 117 height 7
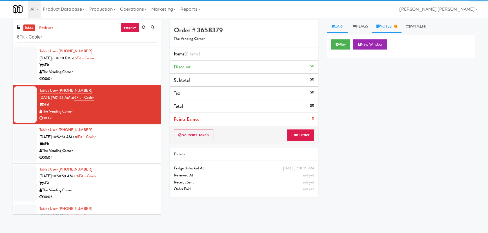
click at [386, 24] on link "Notes" at bounding box center [386, 26] width 29 height 13
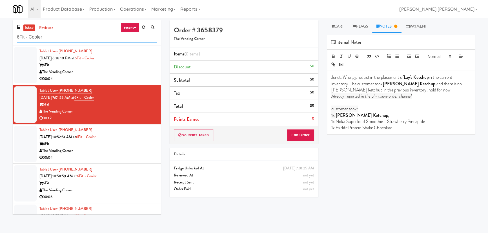
drag, startPoint x: 47, startPoint y: 37, endPoint x: 16, endPoint y: 40, distance: 30.9
click at [16, 40] on div "inbox reviewed recent all unclear take inventory issue suspicious failed recent…" at bounding box center [87, 32] width 148 height 25
paste input "[GEOGRAPHIC_DATA] - Ambient"
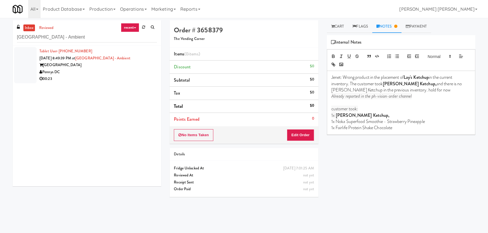
click at [128, 74] on div "Pennys DC" at bounding box center [97, 72] width 117 height 7
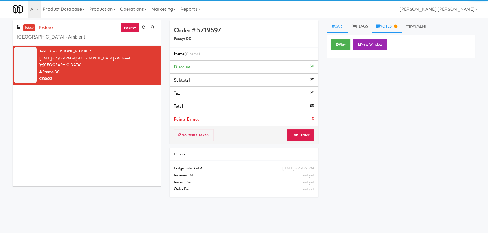
click at [384, 28] on link "Notes" at bounding box center [386, 26] width 29 height 13
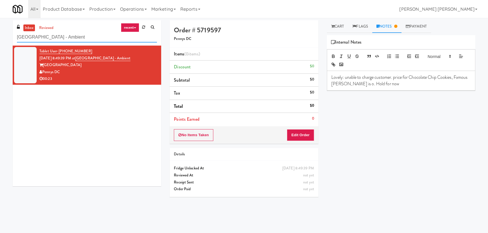
drag, startPoint x: 71, startPoint y: 40, endPoint x: 7, endPoint y: 35, distance: 63.6
click at [7, 35] on div "inbox reviewed recent all unclear take inventory issue suspicious failed recent…" at bounding box center [244, 125] width 488 height 211
paste input "[PERSON_NAME] - Cooler - Righ"
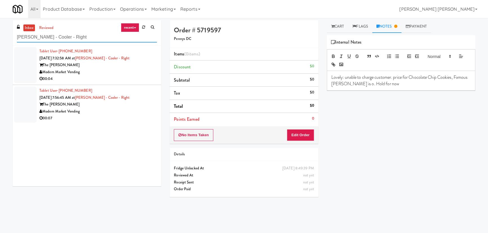
drag, startPoint x: -57, startPoint y: 35, endPoint x: -63, endPoint y: 35, distance: 5.9
click at [0, 35] on html "Okay Okay Select date: previous 2025-Sep next Su Mo Tu We Th Fr Sa 31 1 2 3 4 5…" at bounding box center [244, 116] width 488 height 233
paste input "(Food, Snack & Drink) MT OLIVE-ROBERTET Corporate"
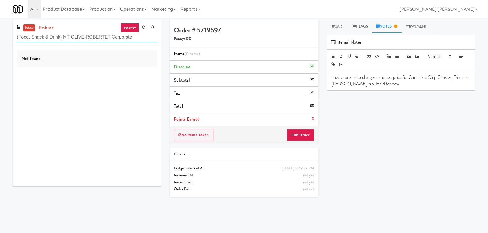
drag, startPoint x: 62, startPoint y: 37, endPoint x: -43, endPoint y: 38, distance: 104.8
click at [0, 38] on html "Okay Okay Select date: previous 2025-Sep next Su Mo Tu We Th Fr Sa 31 1 2 3 4 5…" at bounding box center [244, 116] width 488 height 233
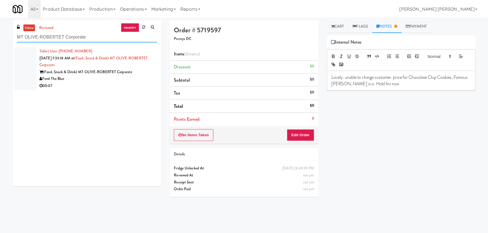
drag, startPoint x: 62, startPoint y: 39, endPoint x: -17, endPoint y: 39, distance: 78.6
click at [0, 39] on html "Okay Okay Select date: previous 2025-Sep next Su Mo Tu We Th Fr Sa 31 1 2 3 4 5…" at bounding box center [244, 116] width 488 height 233
paste input "[PERSON_NAME] - Cooler - Left"
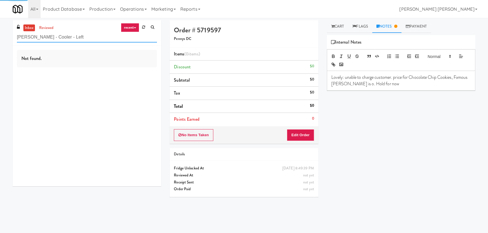
type input "[PERSON_NAME] - Cooler - Left"
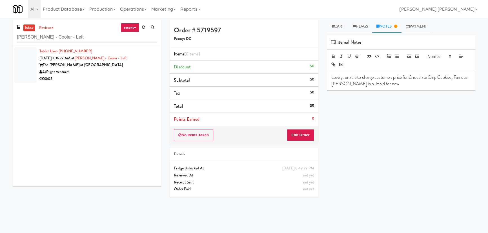
click at [98, 76] on div "00:05" at bounding box center [97, 78] width 117 height 7
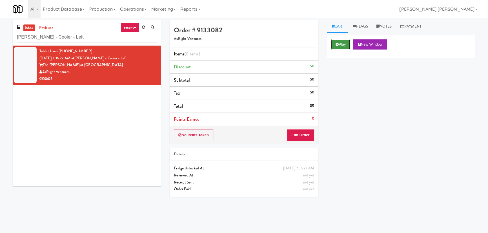
click at [334, 47] on button "Play" at bounding box center [340, 44] width 19 height 10
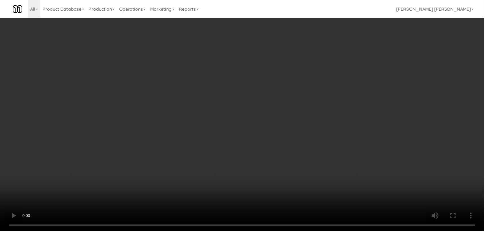
scroll to position [11, 0]
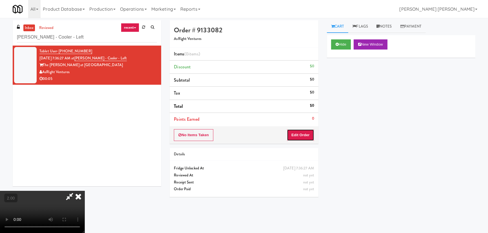
click at [309, 135] on button "Edit Order" at bounding box center [300, 135] width 27 height 12
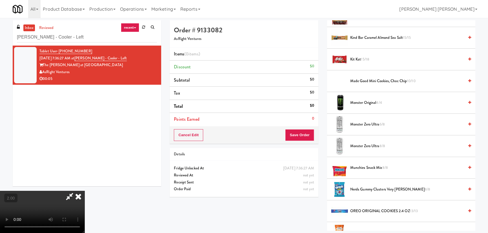
scroll to position [435, 0]
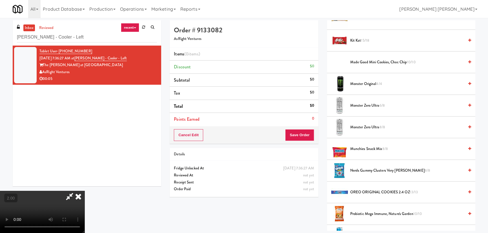
click at [361, 126] on span "Monster Zero Ultra 8/8" at bounding box center [407, 127] width 114 height 7
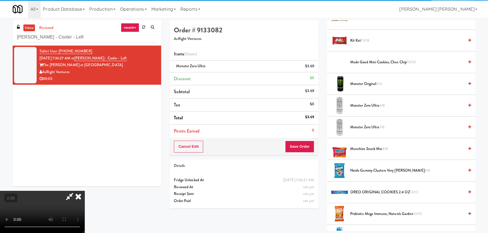
click at [362, 128] on span "Monster Zero Ultra 7/8" at bounding box center [407, 127] width 114 height 7
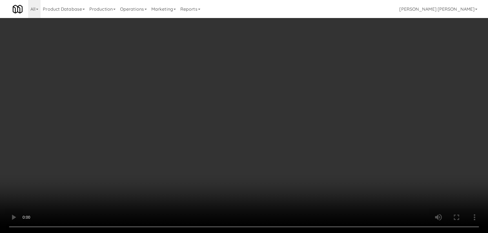
scroll to position [0, 0]
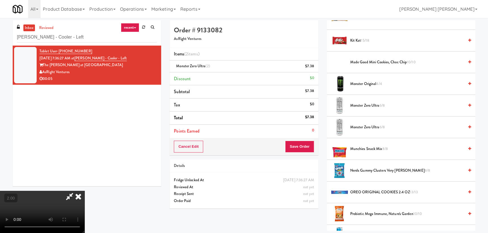
click at [84, 191] on icon at bounding box center [78, 196] width 12 height 11
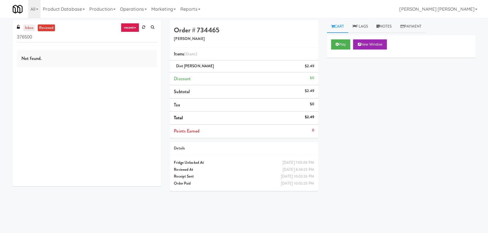
click at [29, 26] on link "inbox" at bounding box center [29, 28] width 12 height 7
drag, startPoint x: 37, startPoint y: 38, endPoint x: 2, endPoint y: 37, distance: 34.7
click at [2, 39] on div "inbox reviewed recent all unclear take inventory issue suspicious failed recent…" at bounding box center [244, 125] width 488 height 211
paste input "(Snack & Drink) EWR 5-TB-PUBLIC"
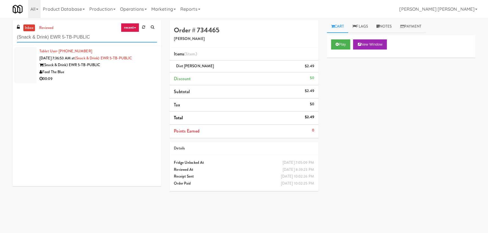
type input "(Snack & Drink) EWR 5-TB-PUBLIC"
click at [125, 70] on div "Feed The Blue" at bounding box center [97, 72] width 117 height 7
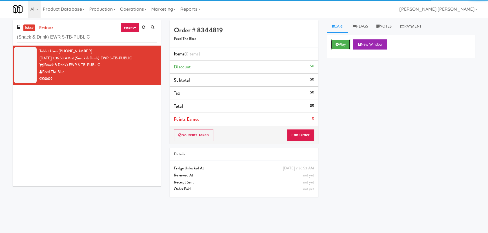
click at [345, 43] on button "Play" at bounding box center [340, 44] width 19 height 10
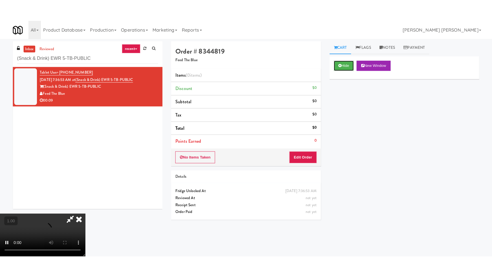
scroll to position [90, 0]
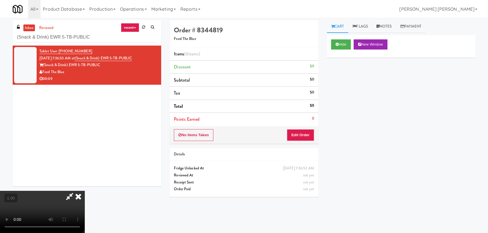
click at [84, 233] on video at bounding box center [42, 212] width 84 height 42
click at [303, 134] on button "Edit Order" at bounding box center [300, 135] width 27 height 12
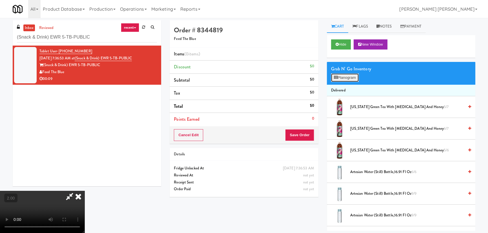
click at [344, 74] on button "Planogram" at bounding box center [345, 78] width 28 height 8
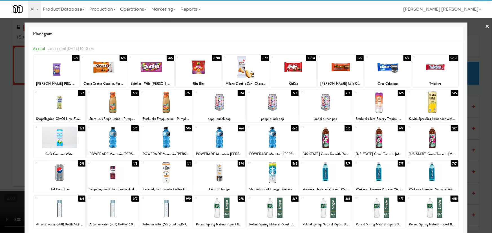
click at [431, 108] on div at bounding box center [432, 103] width 52 height 22
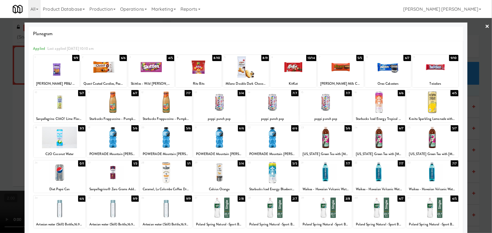
click at [220, 139] on div at bounding box center [219, 138] width 52 height 22
click at [485, 26] on link "×" at bounding box center [487, 26] width 5 height 17
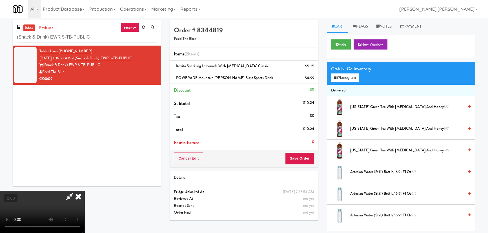
click at [84, 191] on icon at bounding box center [78, 196] width 12 height 11
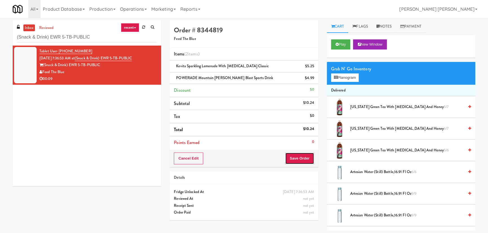
click at [306, 157] on button "Save Order" at bounding box center [299, 159] width 29 height 12
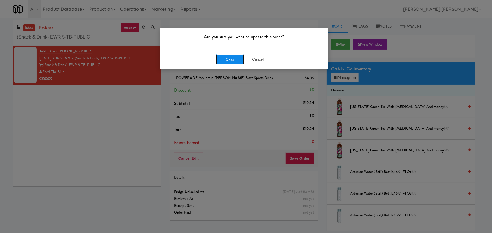
click at [225, 56] on button "Okay" at bounding box center [230, 59] width 28 height 10
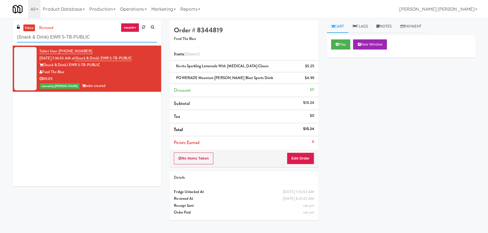
drag, startPoint x: 101, startPoint y: 38, endPoint x: -32, endPoint y: 41, distance: 132.4
click at [0, 41] on html "Are you sure you want to update this order? Okay Cancel Okay Are you sure you w…" at bounding box center [244, 116] width 488 height 233
paste input "Avant HP - Cooler - Middle"
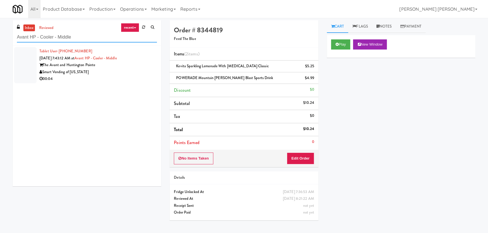
type input "Avant HP - Cooler - Middle"
click at [106, 71] on div "Smart Vending of [US_STATE]" at bounding box center [97, 72] width 117 height 7
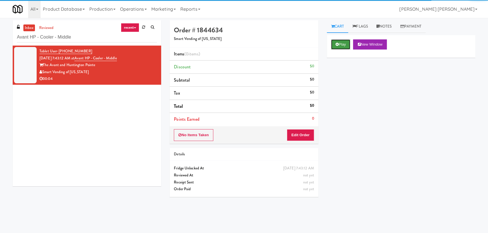
click at [343, 46] on button "Play" at bounding box center [340, 44] width 19 height 10
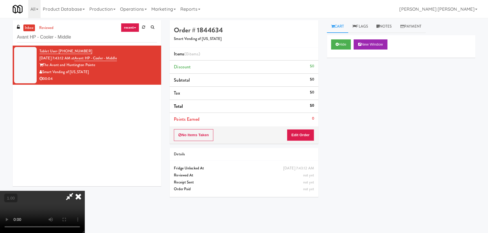
click at [84, 233] on video at bounding box center [42, 212] width 84 height 42
click at [306, 132] on button "Edit Order" at bounding box center [300, 135] width 27 height 12
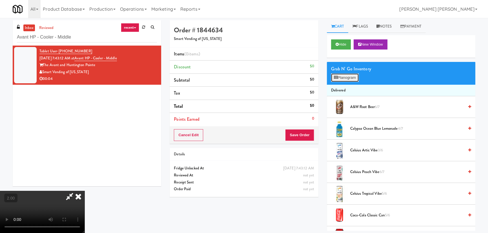
click at [346, 80] on button "Planogram" at bounding box center [345, 78] width 28 height 8
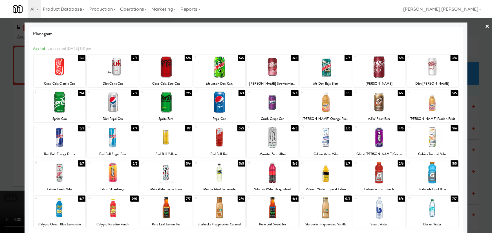
click at [161, 141] on div at bounding box center [166, 138] width 52 height 22
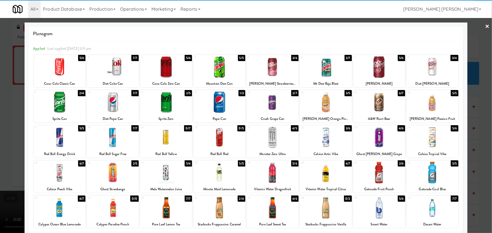
click at [485, 25] on link "×" at bounding box center [487, 26] width 5 height 17
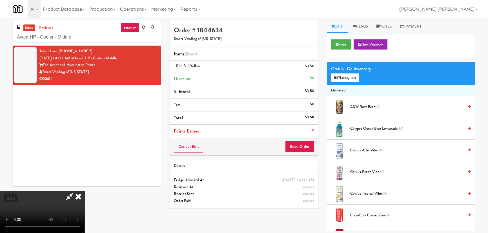
click at [84, 191] on icon at bounding box center [78, 196] width 12 height 11
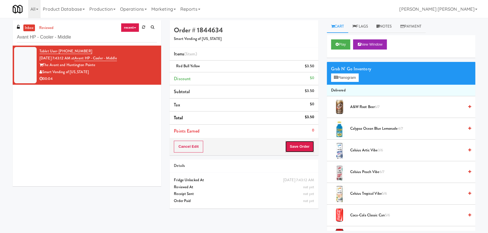
click at [301, 147] on button "Save Order" at bounding box center [299, 147] width 29 height 12
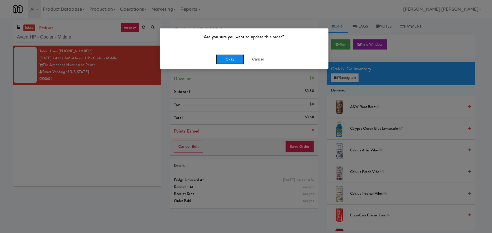
click at [226, 59] on button "Okay" at bounding box center [230, 59] width 28 height 10
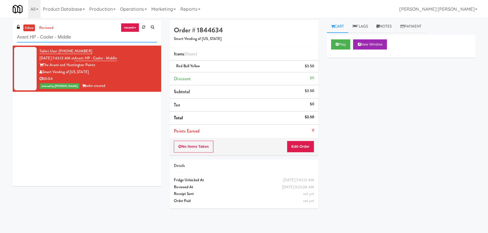
drag, startPoint x: 73, startPoint y: 34, endPoint x: -5, endPoint y: 36, distance: 78.6
click at [0, 36] on html "Are you sure you want to update this order? Okay Cancel Okay Are you sure you w…" at bounding box center [244, 116] width 488 height 233
paste input "VE Tampa Riverwalk - Drinks - Cooler"
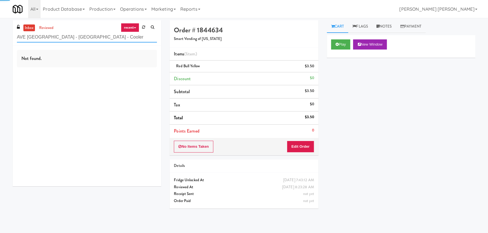
type input "AVE Tampa Riverwalk - Drinks - Cooler"
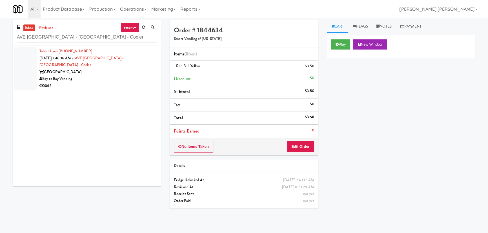
click at [122, 75] on div "Bay to Bay Vending" at bounding box center [97, 78] width 117 height 7
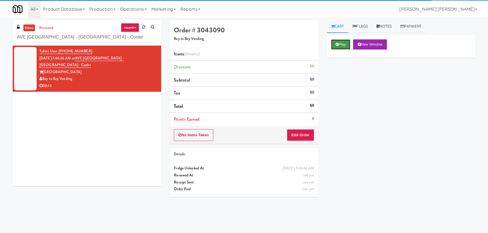
click at [341, 43] on button "Play" at bounding box center [340, 44] width 19 height 10
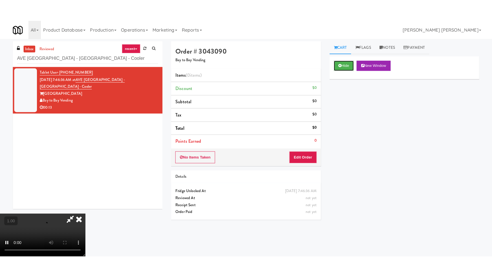
scroll to position [90, 0]
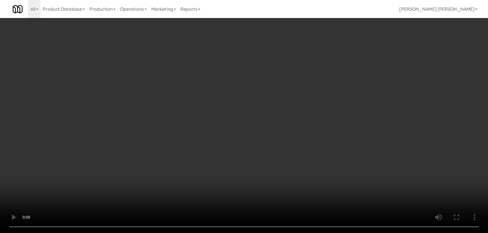
click at [286, 233] on video at bounding box center [244, 116] width 488 height 233
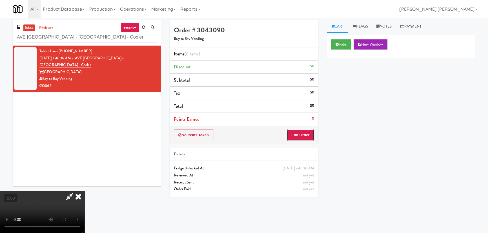
click at [300, 136] on button "Edit Order" at bounding box center [300, 135] width 27 height 12
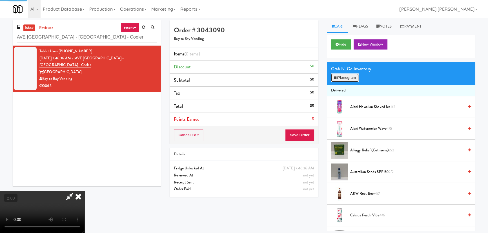
click at [349, 77] on button "Planogram" at bounding box center [345, 78] width 28 height 8
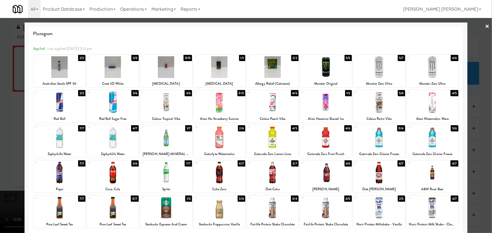
click at [326, 106] on div at bounding box center [326, 103] width 52 height 22
click at [485, 26] on link "×" at bounding box center [487, 26] width 5 height 17
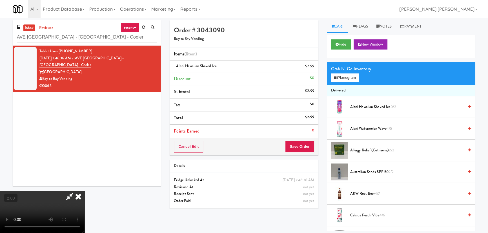
click at [84, 191] on icon at bounding box center [78, 196] width 12 height 11
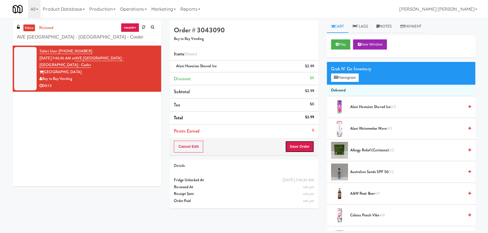
click at [299, 146] on button "Save Order" at bounding box center [299, 147] width 29 height 12
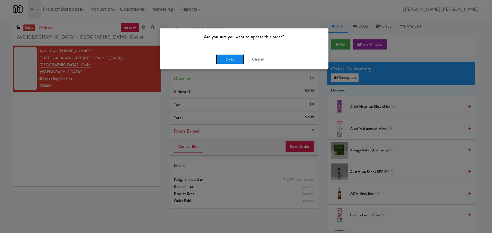
click at [229, 56] on button "Okay" at bounding box center [230, 59] width 28 height 10
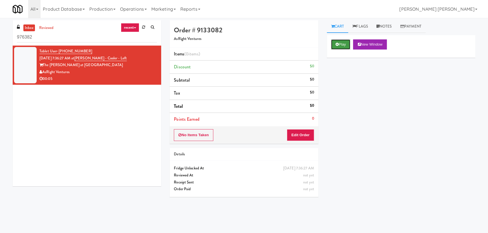
click at [343, 46] on button "Play" at bounding box center [340, 44] width 19 height 10
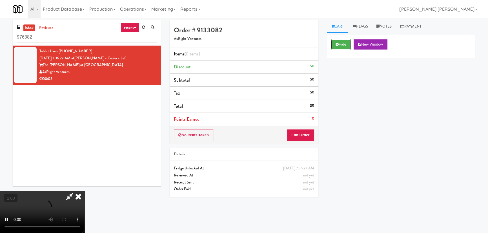
scroll to position [90, 0]
click at [307, 133] on button "Edit Order" at bounding box center [300, 135] width 27 height 12
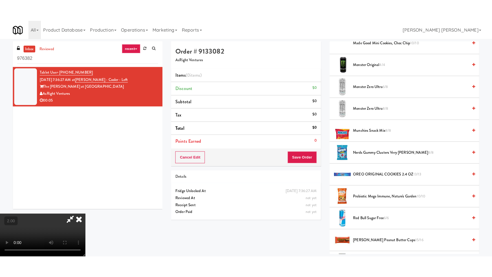
scroll to position [428, 0]
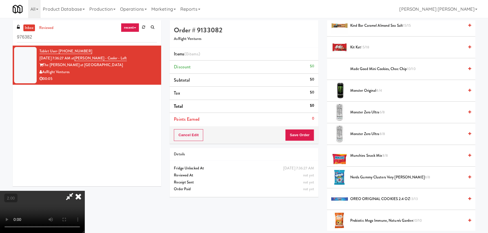
click at [363, 134] on span "Monster Zero Ultra 8/8" at bounding box center [407, 134] width 114 height 7
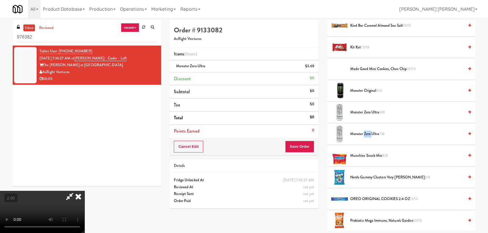
click at [363, 134] on span "Monster Zero Ultra 7/8" at bounding box center [407, 134] width 114 height 7
click at [84, 191] on icon at bounding box center [78, 196] width 12 height 11
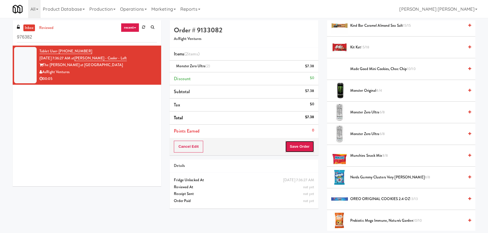
click at [294, 144] on button "Save Order" at bounding box center [299, 147] width 29 height 12
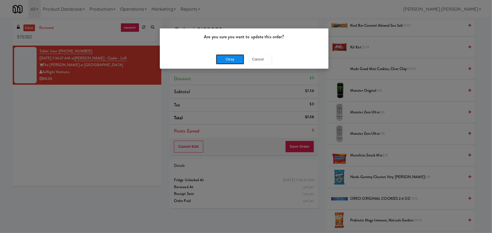
click at [234, 63] on button "Okay" at bounding box center [230, 59] width 28 height 10
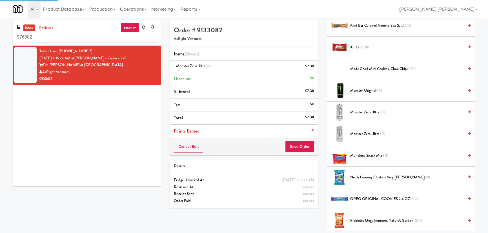
scroll to position [15, 0]
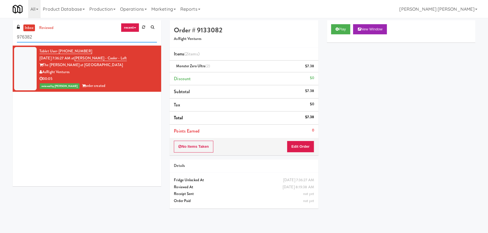
drag, startPoint x: 53, startPoint y: 37, endPoint x: -72, endPoint y: 27, distance: 125.7
click at [0, 27] on html "Are you sure you want to update this order? Okay Cancel Okay Are you sure you w…" at bounding box center [244, 116] width 488 height 233
paste input "UHN - Bickle Center - The Meeting Place"
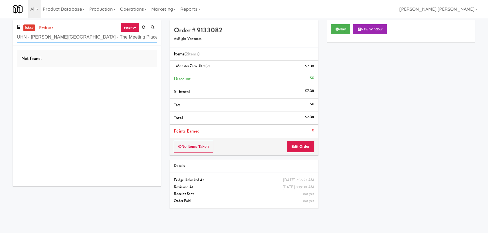
drag, startPoint x: 112, startPoint y: 39, endPoint x: -3, endPoint y: 35, distance: 114.4
click at [0, 35] on html "Are you sure you want to update this order? Okay Cancel Okay Are you sure you w…" at bounding box center [244, 116] width 488 height 233
paste input "Alectra Utilities"
drag, startPoint x: 63, startPoint y: 37, endPoint x: -33, endPoint y: 38, distance: 96.1
click at [0, 38] on html "Are you sure you want to update this order? Okay Cancel Okay Are you sure you w…" at bounding box center [244, 116] width 488 height 233
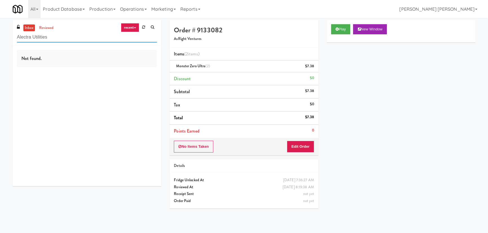
paste input "HaNoBe - w/ Gym"
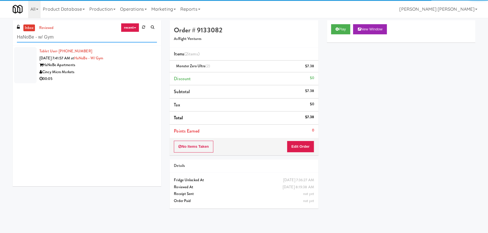
type input "HaNoBe - w/ Gym"
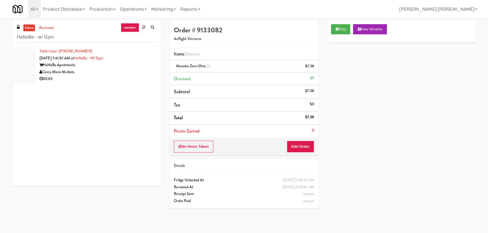
click at [121, 72] on div "Cincy Micro Markets" at bounding box center [97, 72] width 117 height 7
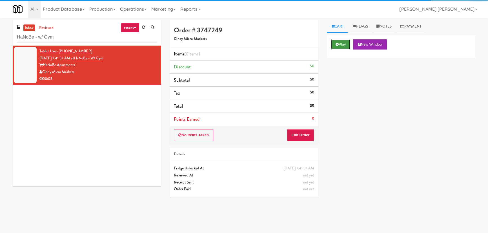
click at [344, 46] on button "Play" at bounding box center [340, 44] width 19 height 10
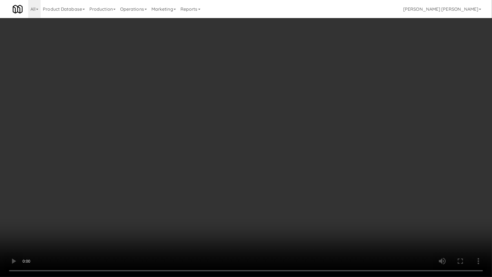
click at [275, 233] on video at bounding box center [246, 138] width 492 height 277
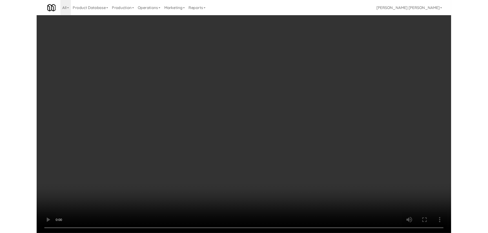
scroll to position [12, 0]
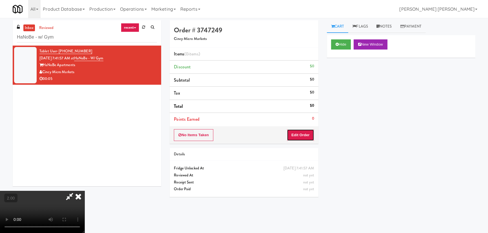
click at [309, 135] on button "Edit Order" at bounding box center [300, 135] width 27 height 12
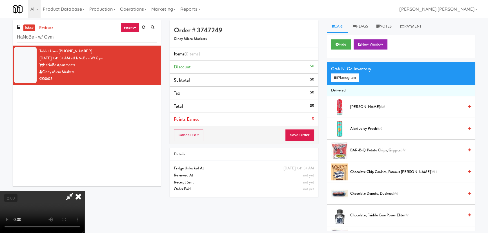
drag, startPoint x: 363, startPoint y: 105, endPoint x: 321, endPoint y: 76, distance: 51.5
click at [363, 105] on span "Alani Cherry Slush 6/6" at bounding box center [407, 107] width 114 height 7
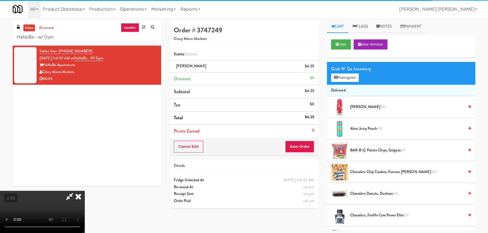
scroll to position [0, 0]
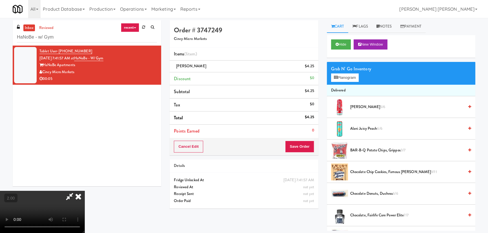
drag, startPoint x: 281, startPoint y: 23, endPoint x: 291, endPoint y: 74, distance: 52.0
click at [84, 191] on icon at bounding box center [78, 196] width 12 height 11
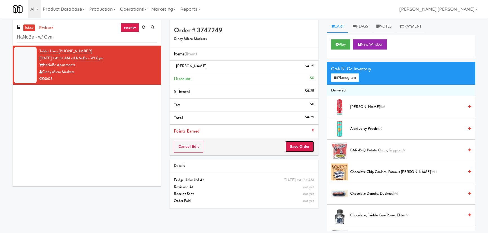
click at [304, 148] on button "Save Order" at bounding box center [299, 147] width 29 height 12
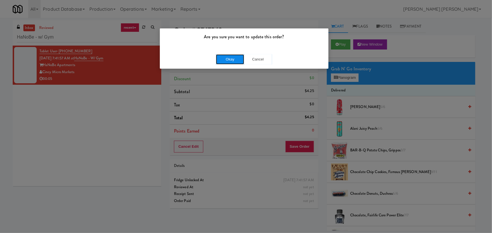
click at [230, 59] on button "Okay" at bounding box center [230, 59] width 28 height 10
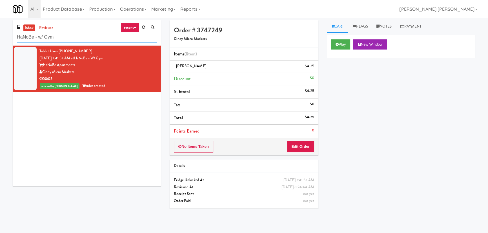
drag, startPoint x: 1, startPoint y: 39, endPoint x: -33, endPoint y: 39, distance: 34.6
click at [0, 39] on html "Are you sure you want to update this order? Okay Cancel Okay Are you sure you w…" at bounding box center [244, 116] width 488 height 233
paste input "Charles River - Ambient - Left"
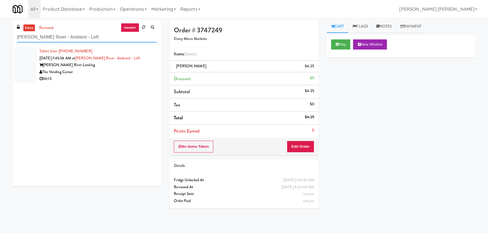
type input "Charles River - Ambient - Left"
click at [110, 75] on div "00:15" at bounding box center [97, 78] width 117 height 7
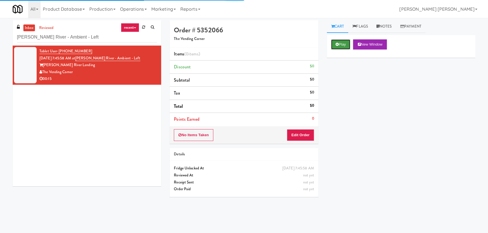
click at [343, 41] on button "Play" at bounding box center [340, 44] width 19 height 10
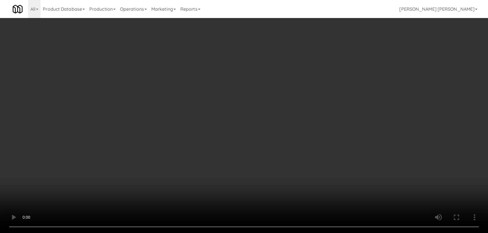
click at [271, 233] on video at bounding box center [244, 116] width 488 height 233
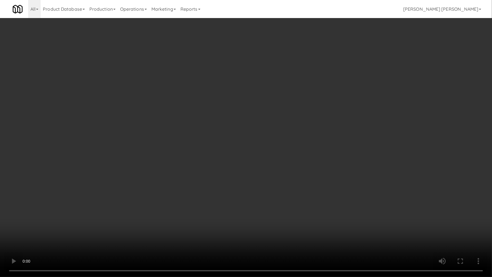
click at [431, 231] on video at bounding box center [246, 138] width 492 height 277
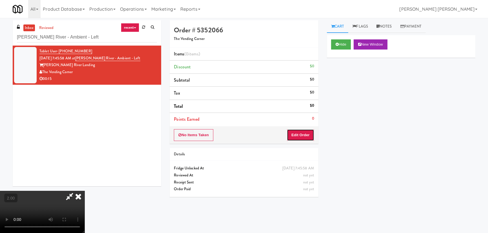
click at [300, 132] on button "Edit Order" at bounding box center [300, 135] width 27 height 12
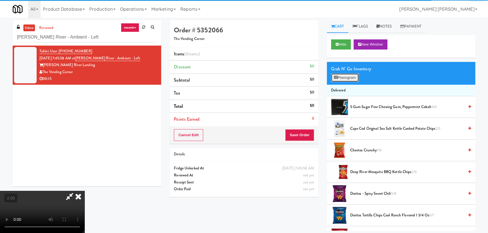
click at [344, 79] on button "Planogram" at bounding box center [345, 78] width 28 height 8
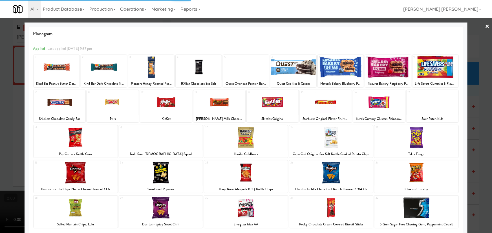
click at [334, 215] on div at bounding box center [331, 208] width 84 height 22
click at [77, 173] on div at bounding box center [76, 173] width 84 height 22
click at [485, 27] on link "×" at bounding box center [487, 26] width 5 height 17
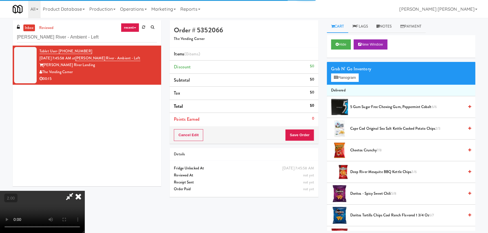
click at [84, 191] on icon at bounding box center [78, 196] width 12 height 11
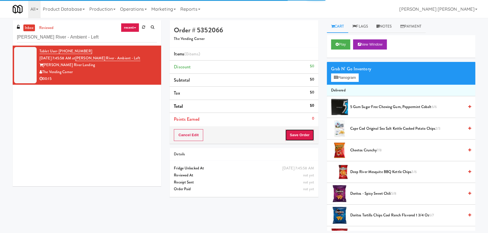
click at [302, 133] on button "Save Order" at bounding box center [299, 135] width 29 height 12
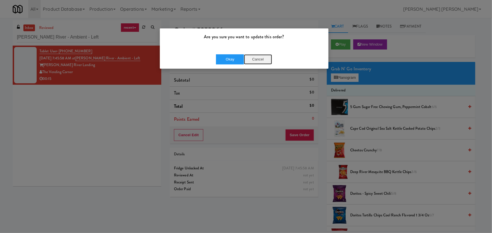
click at [256, 60] on button "Cancel" at bounding box center [258, 59] width 28 height 10
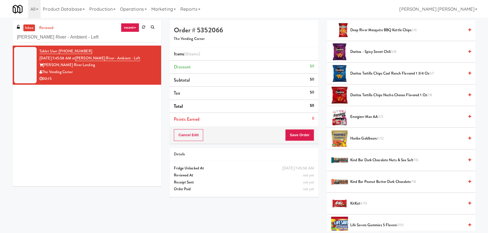
scroll to position [179, 0]
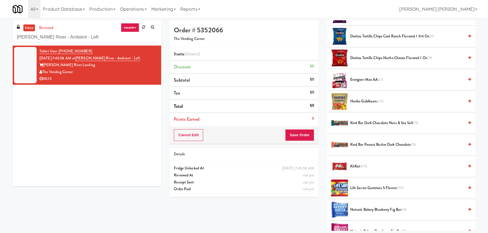
click at [384, 57] on span "Doritos Tortilla Chips Nacho Cheese Flavored 1 Oz 7/8" at bounding box center [407, 58] width 114 height 7
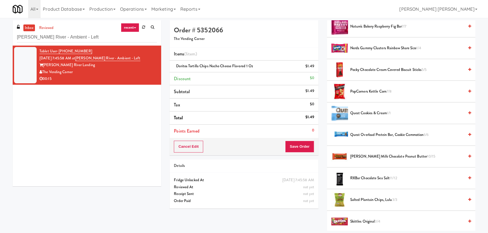
scroll to position [384, 0]
click at [365, 68] on span "Pocky Chocolate Cream Covered Biscuit Sticks 5/5" at bounding box center [407, 70] width 114 height 7
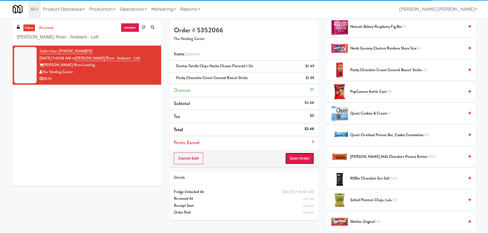
click at [301, 158] on button "Save Order" at bounding box center [299, 159] width 29 height 12
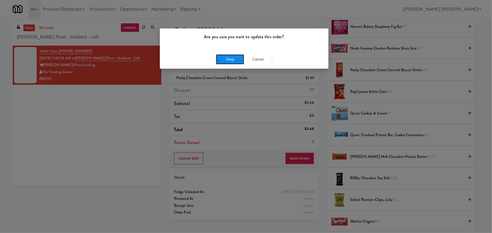
click at [233, 58] on button "Okay" at bounding box center [230, 59] width 28 height 10
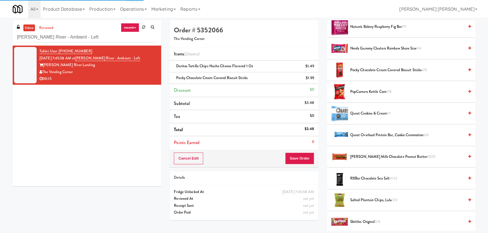
scroll to position [15, 0]
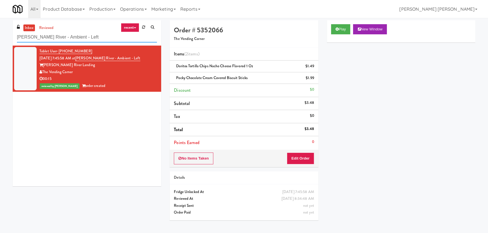
drag, startPoint x: 84, startPoint y: 37, endPoint x: 11, endPoint y: 38, distance: 73.0
click at [11, 38] on div "inbox reviewed recent all unclear take inventory issue suspicious failed recent…" at bounding box center [86, 105] width 157 height 170
paste input "Illume - Cooler"
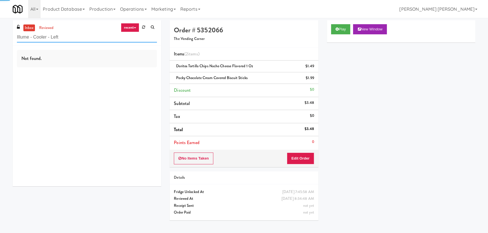
type input "Illume - Cooler - Left"
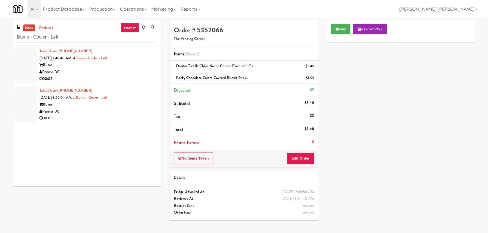
click at [134, 75] on div "00:05" at bounding box center [97, 78] width 117 height 7
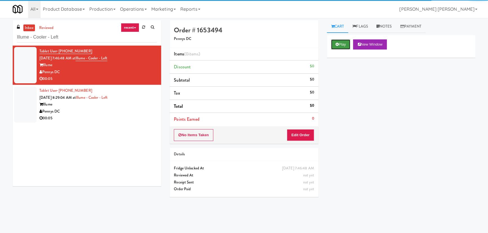
click at [343, 45] on button "Play" at bounding box center [340, 44] width 19 height 10
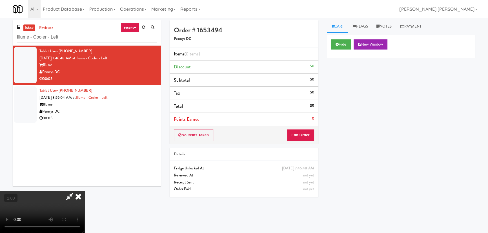
click at [84, 233] on video at bounding box center [42, 212] width 84 height 42
click at [304, 135] on button "Edit Order" at bounding box center [300, 135] width 27 height 12
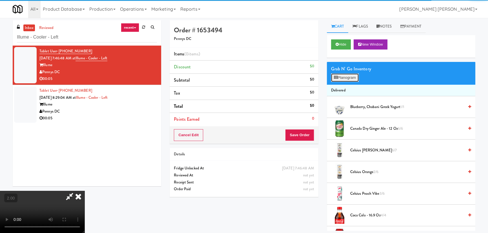
click at [342, 77] on button "Planogram" at bounding box center [345, 78] width 28 height 8
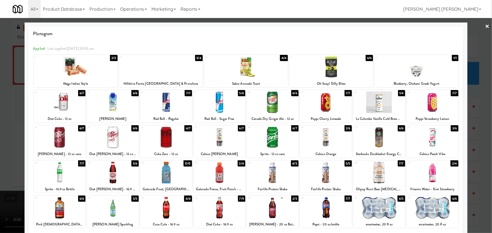
click at [320, 137] on div at bounding box center [326, 138] width 52 height 22
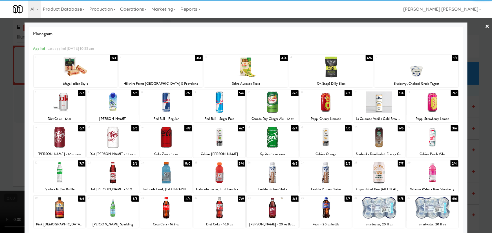
click at [485, 25] on link "×" at bounding box center [487, 26] width 5 height 17
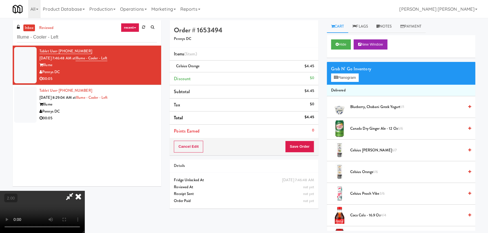
click at [84, 191] on icon at bounding box center [78, 196] width 12 height 11
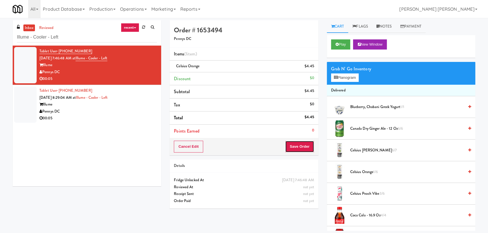
click at [293, 151] on button "Save Order" at bounding box center [299, 147] width 29 height 12
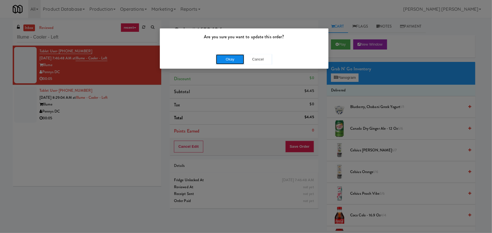
click at [225, 60] on button "Okay" at bounding box center [230, 59] width 28 height 10
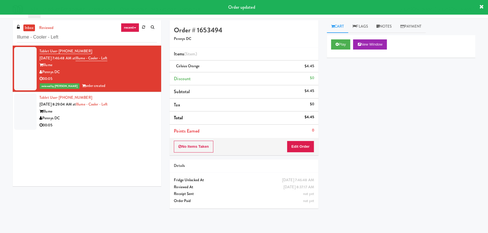
click at [92, 119] on div "Pennys DC" at bounding box center [97, 118] width 117 height 7
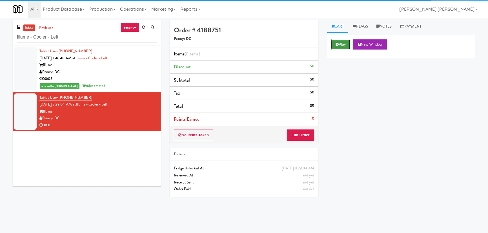
click at [342, 41] on button "Play" at bounding box center [340, 44] width 19 height 10
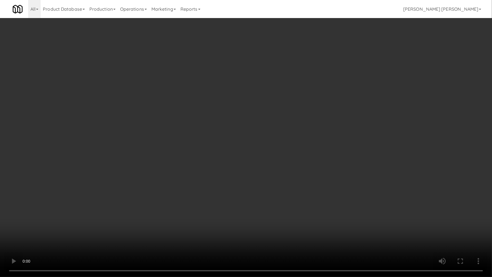
drag, startPoint x: 341, startPoint y: 220, endPoint x: 312, endPoint y: 205, distance: 32.6
click at [341, 219] on video at bounding box center [246, 138] width 492 height 277
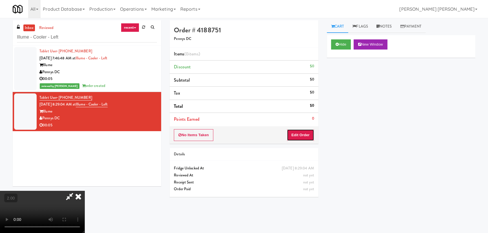
click at [304, 140] on button "Edit Order" at bounding box center [300, 135] width 27 height 12
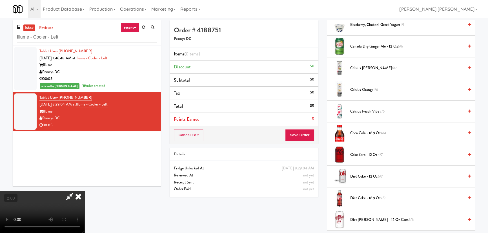
scroll to position [77, 0]
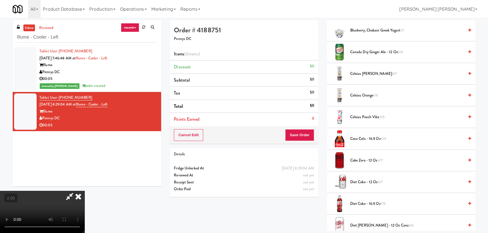
click at [370, 75] on span "Celsius Kiwi Guava 6/7" at bounding box center [407, 73] width 114 height 7
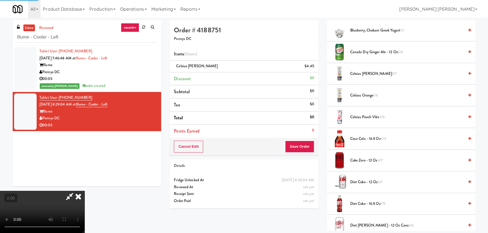
click at [84, 191] on icon at bounding box center [78, 196] width 12 height 11
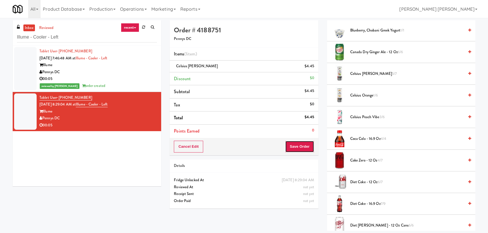
click at [297, 148] on button "Save Order" at bounding box center [299, 147] width 29 height 12
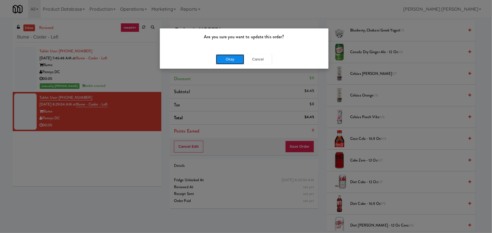
click at [233, 59] on button "Okay" at bounding box center [230, 59] width 28 height 10
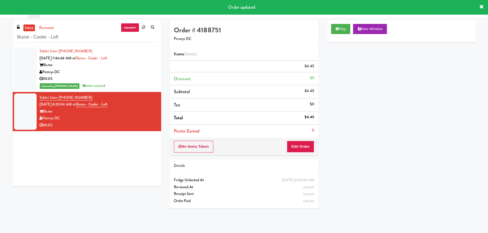
scroll to position [15, 0]
